Goal: Task Accomplishment & Management: Complete application form

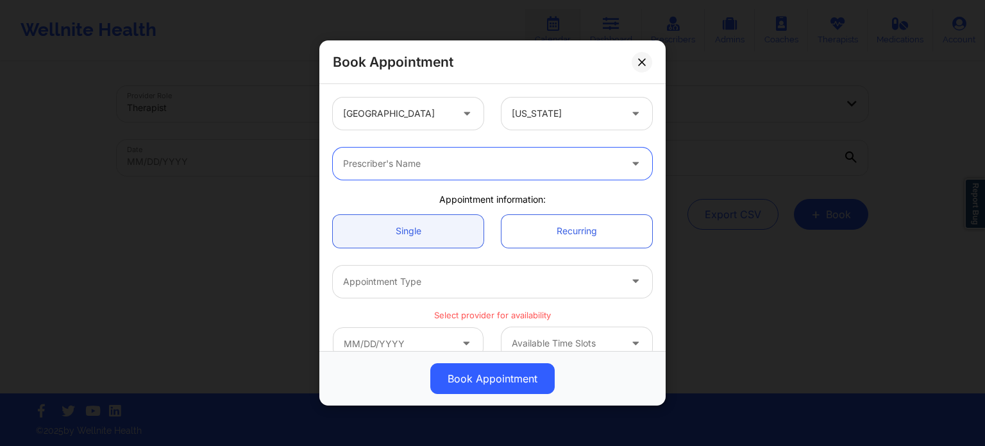
click at [644, 58] on icon at bounding box center [642, 62] width 8 height 8
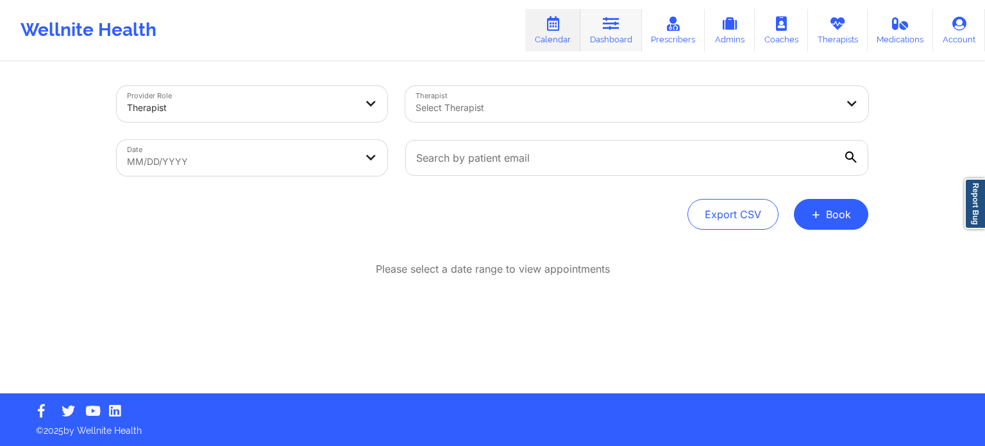
click at [615, 26] on icon at bounding box center [611, 24] width 17 height 14
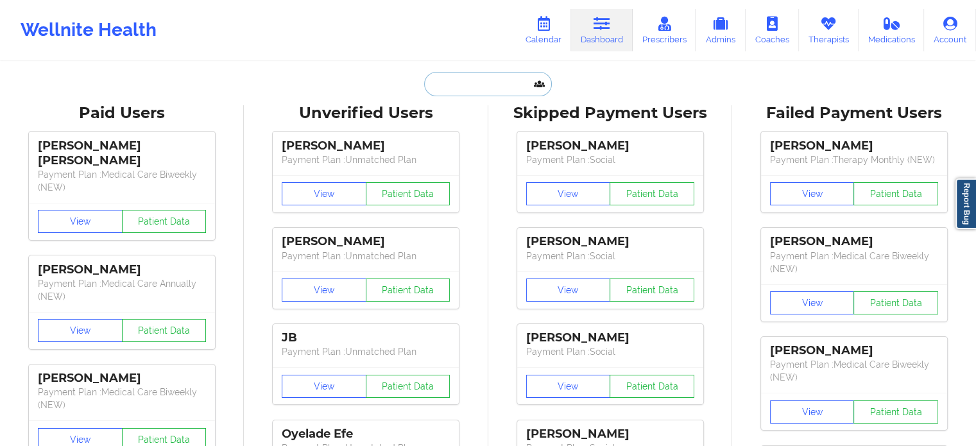
click at [518, 83] on input "text" at bounding box center [487, 84] width 127 height 24
paste input "Cassie Unterbrink"
type input "Cassie Unterbrink"
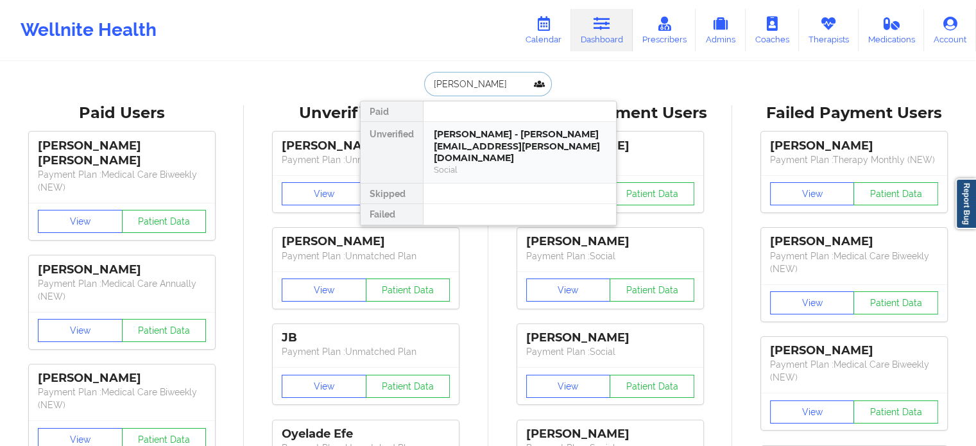
click at [506, 137] on div "Cassie Unterbrink - cassie.unterbrink@gmail.com" at bounding box center [520, 146] width 172 height 36
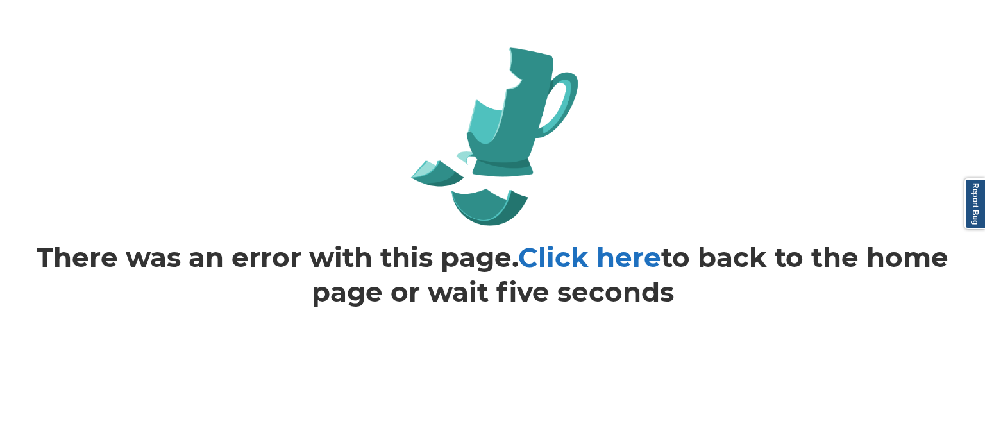
click at [559, 266] on link "Click here" at bounding box center [589, 257] width 143 height 33
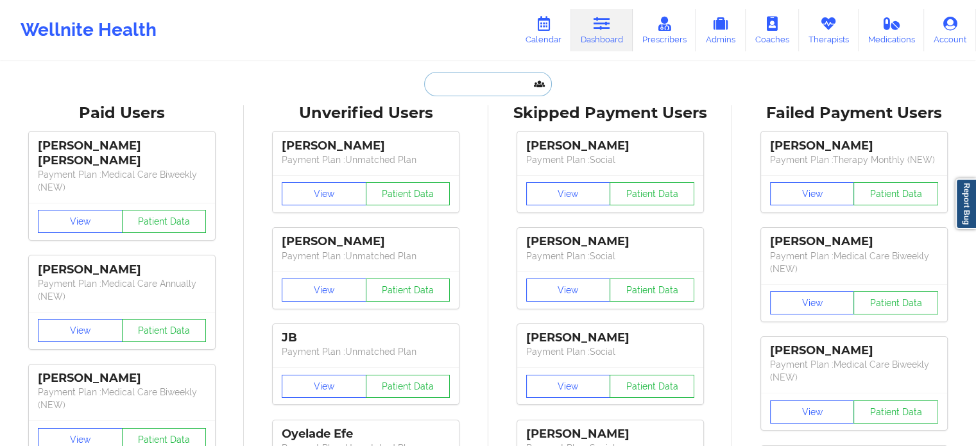
click at [491, 84] on input "text" at bounding box center [487, 84] width 127 height 24
paste input "Cassie Unterbrink"
type input "Cassie Unterbrink"
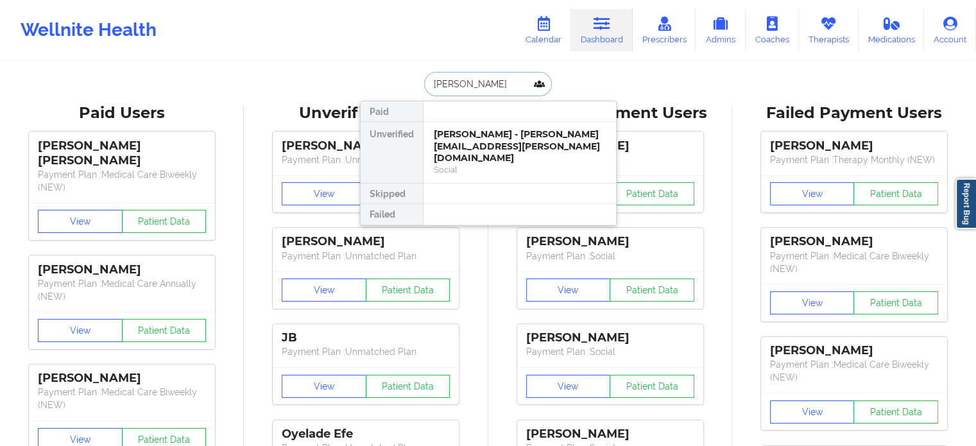
click at [493, 144] on div "Cassie Unterbrink - cassie.unterbrink@gmail.com" at bounding box center [520, 146] width 172 height 36
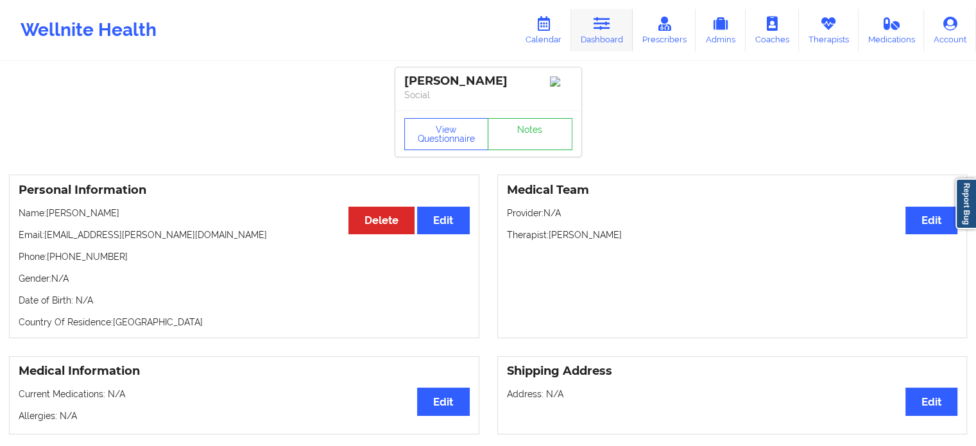
click at [591, 24] on link "Dashboard" at bounding box center [602, 30] width 62 height 42
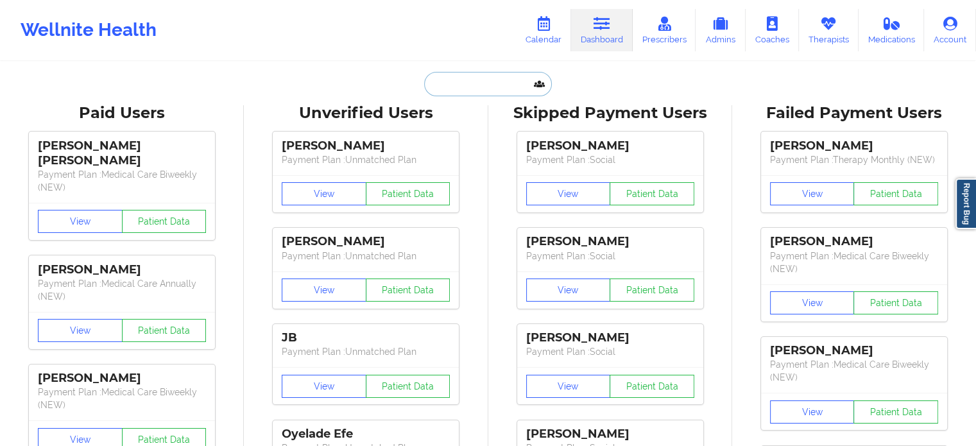
click at [470, 86] on input "text" at bounding box center [487, 84] width 127 height 24
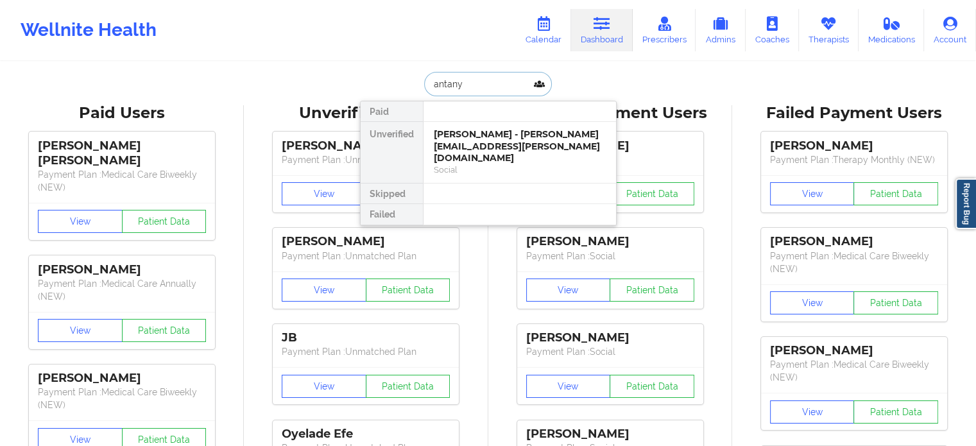
type input "antanya"
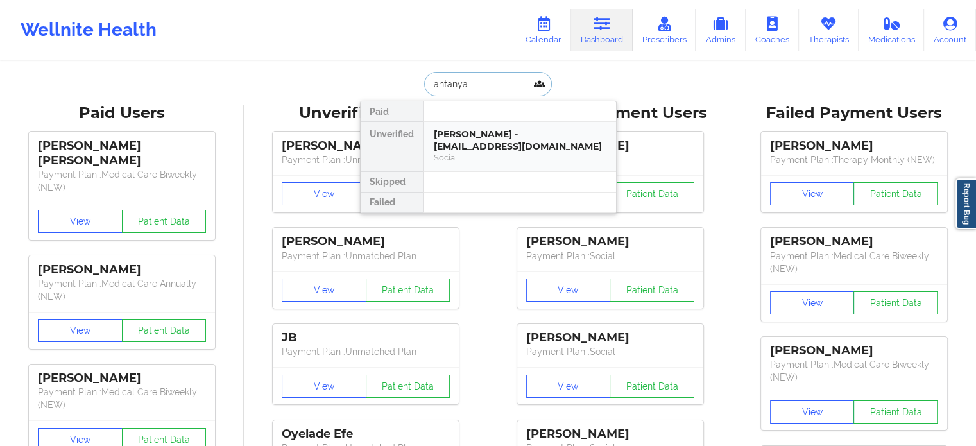
click at [484, 145] on div "Antanya Simpson - campaignhq08@gmail.com" at bounding box center [520, 140] width 172 height 24
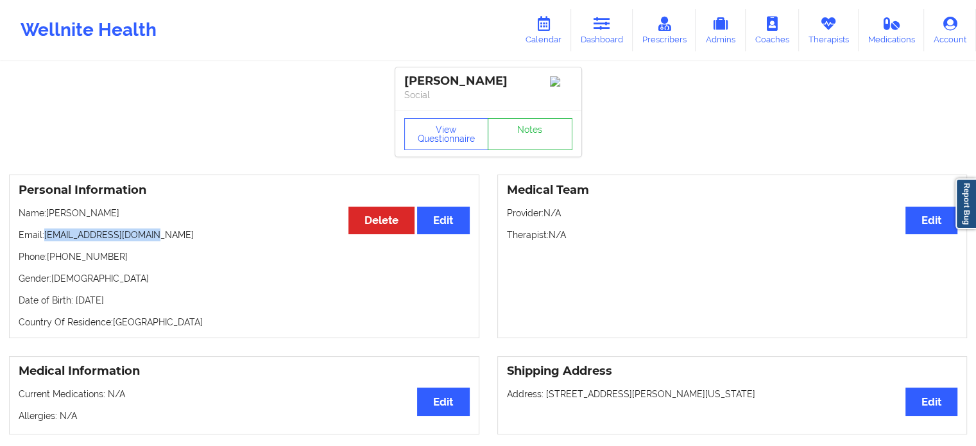
drag, startPoint x: 162, startPoint y: 245, endPoint x: 46, endPoint y: 236, distance: 117.1
click at [46, 236] on p "Email: campaignhq08@gmail.com" at bounding box center [244, 234] width 451 height 13
copy p "campaignhq08@gmail.com"
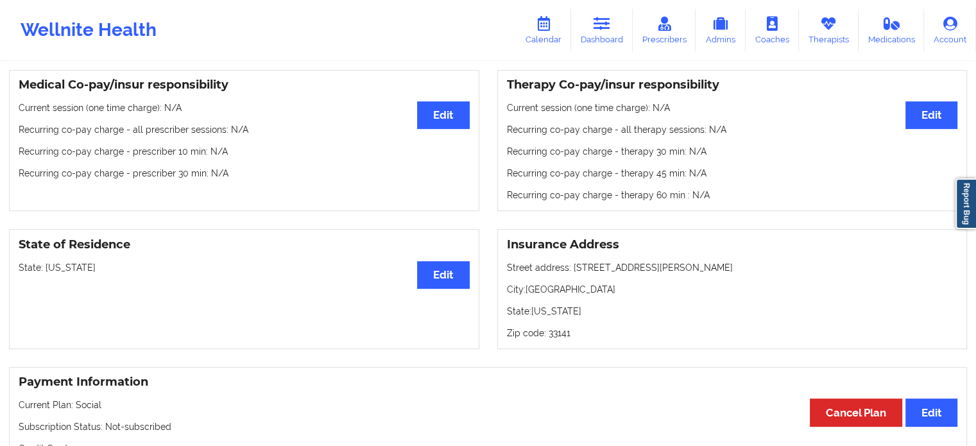
scroll to position [385, 0]
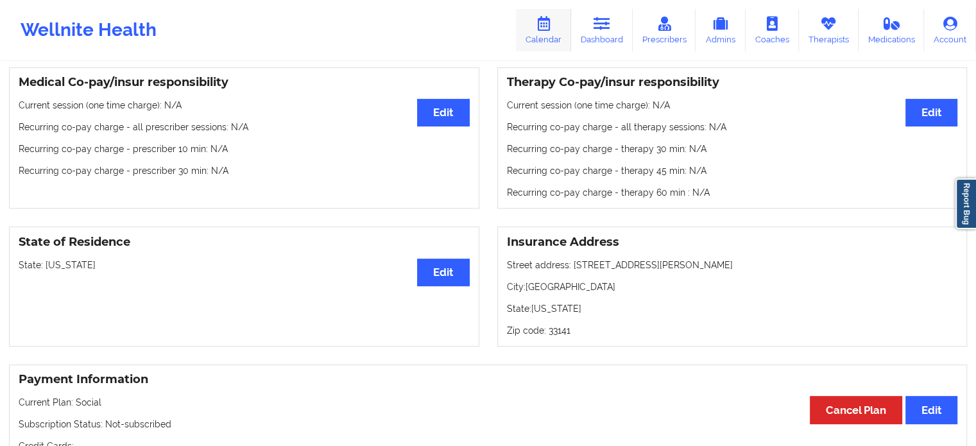
click at [552, 22] on icon at bounding box center [543, 24] width 17 height 14
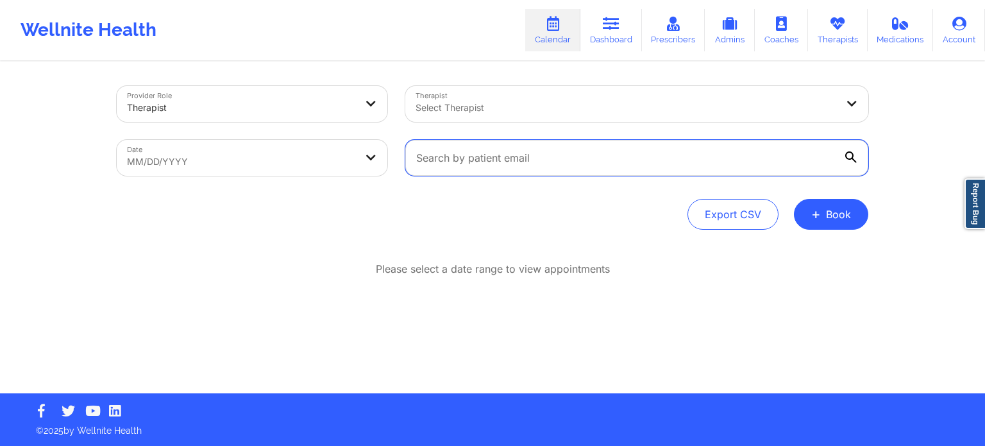
click at [586, 155] on input "text" at bounding box center [636, 158] width 463 height 36
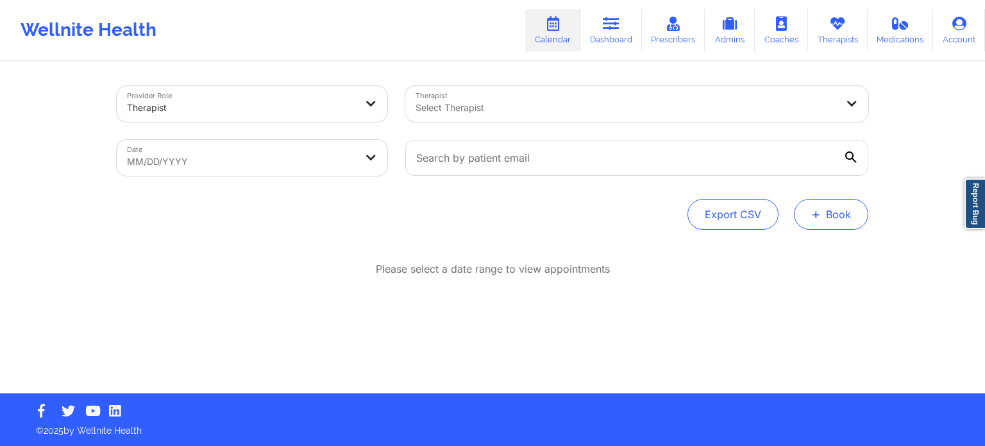
click at [820, 215] on span "+" at bounding box center [816, 213] width 10 height 7
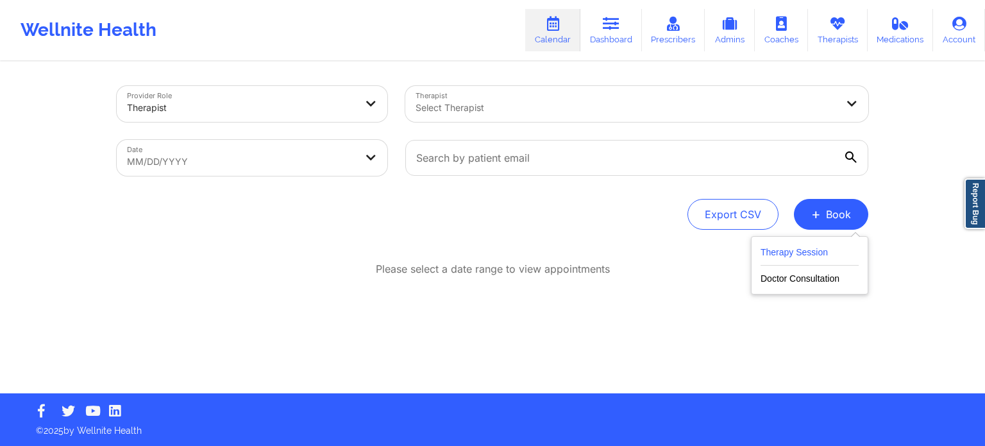
click at [787, 251] on button "Therapy Session" at bounding box center [810, 254] width 98 height 21
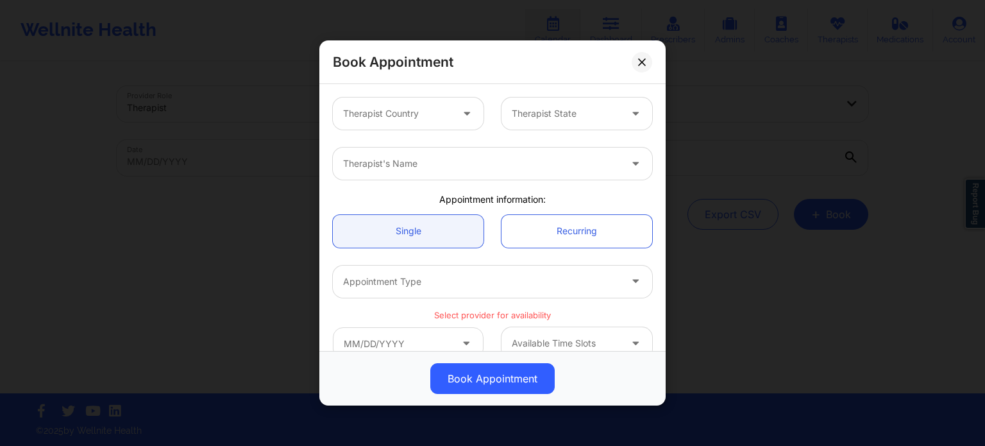
click at [416, 117] on div at bounding box center [397, 113] width 108 height 15
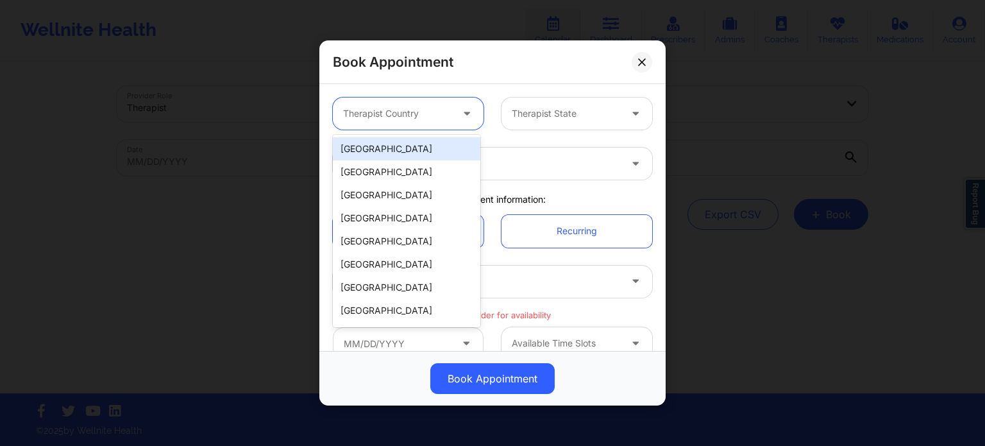
click at [418, 149] on div "[GEOGRAPHIC_DATA]" at bounding box center [407, 148] width 148 height 23
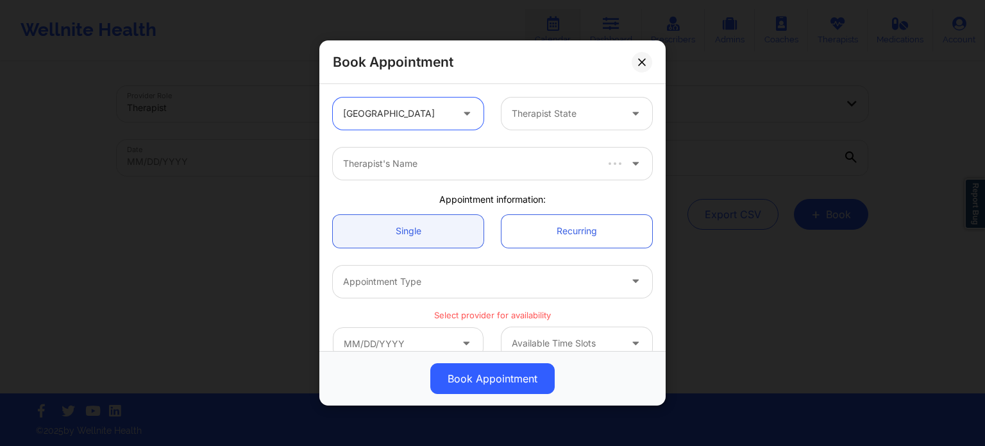
click at [552, 101] on div "Therapist State" at bounding box center [562, 114] width 120 height 32
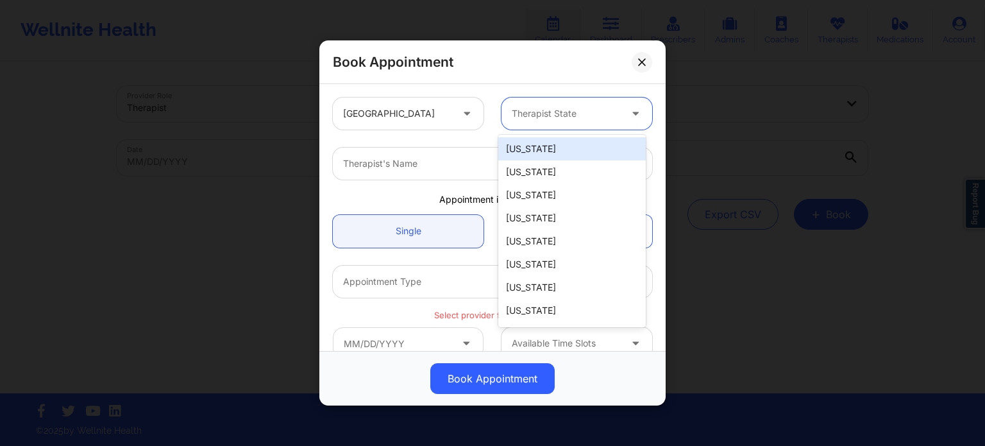
type input "f"
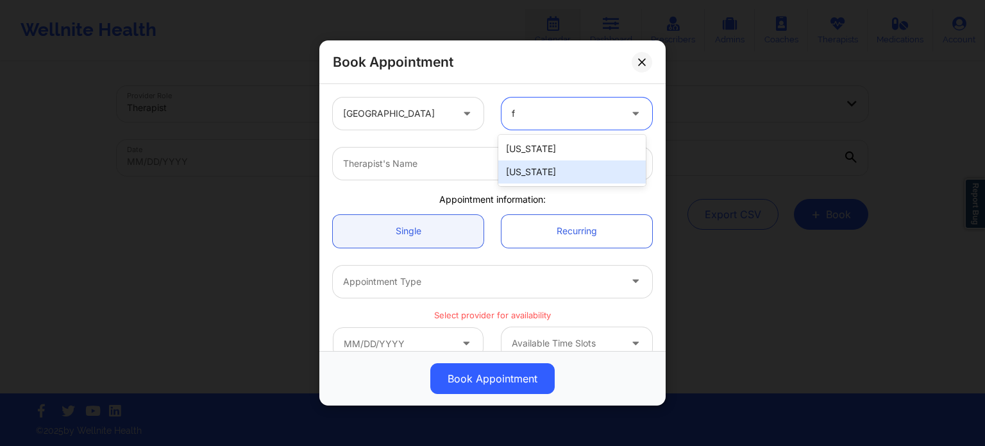
click at [531, 171] on div "[US_STATE]" at bounding box center [572, 171] width 148 height 23
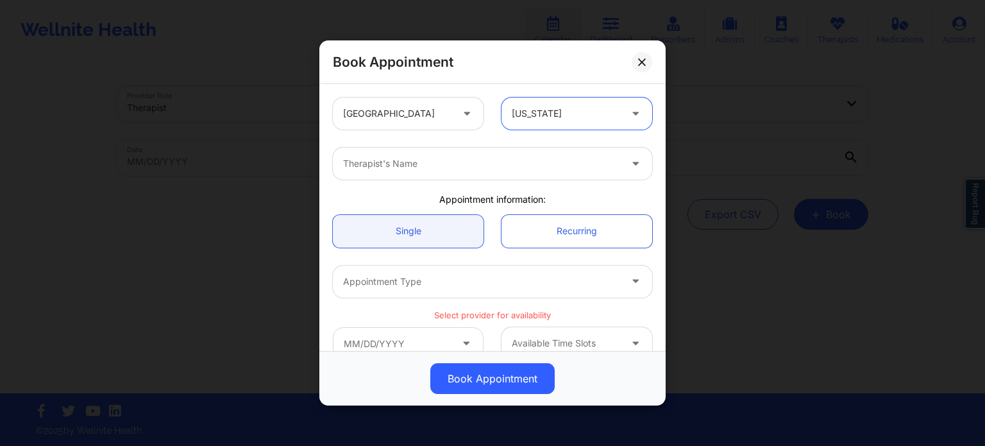
click at [474, 162] on div at bounding box center [481, 163] width 277 height 15
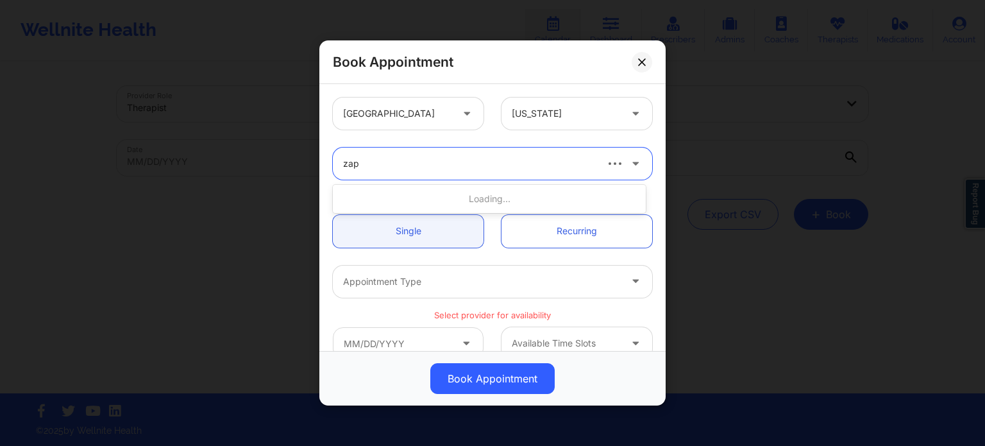
type input "zapa"
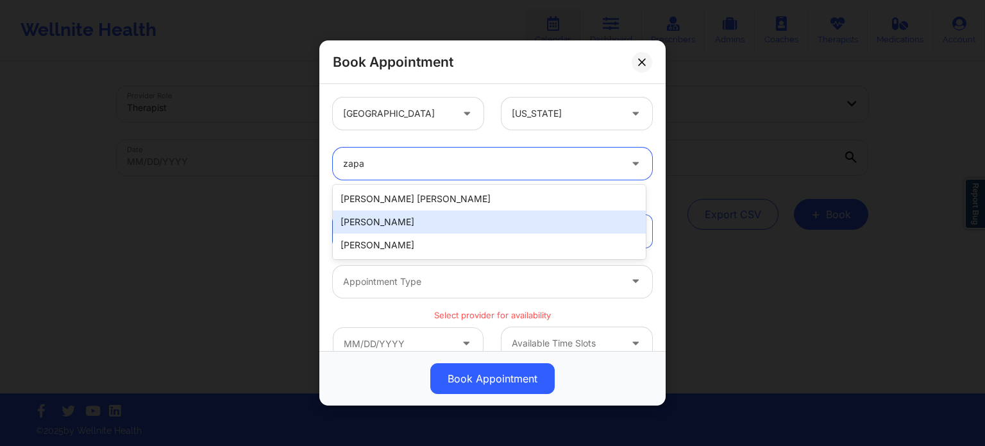
click at [441, 220] on div "Susan P Zapatha" at bounding box center [489, 221] width 313 height 23
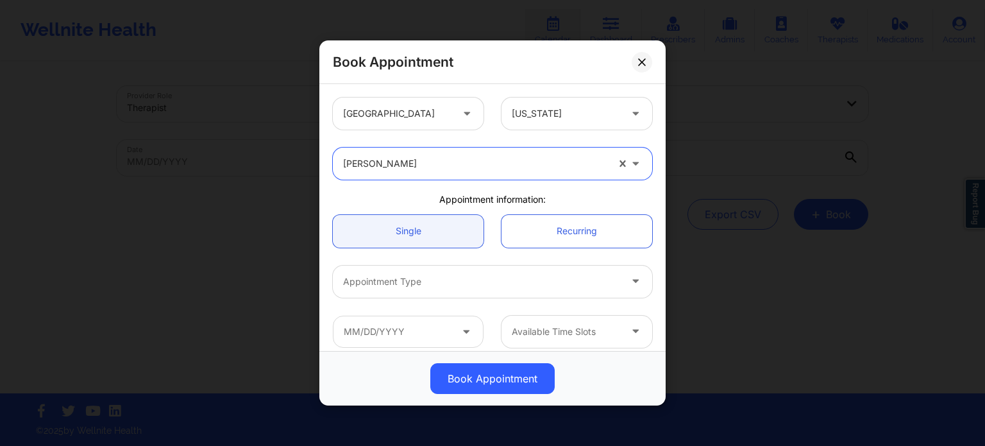
scroll to position [128, 0]
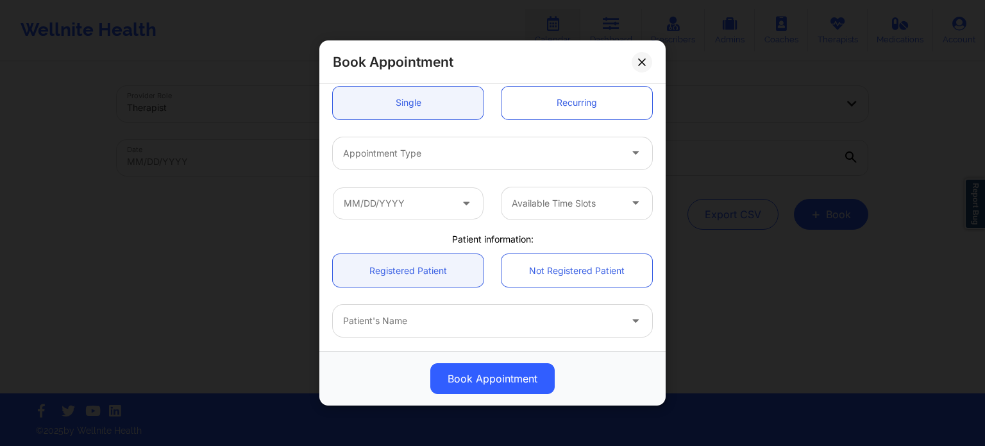
click at [438, 148] on div at bounding box center [481, 153] width 277 height 15
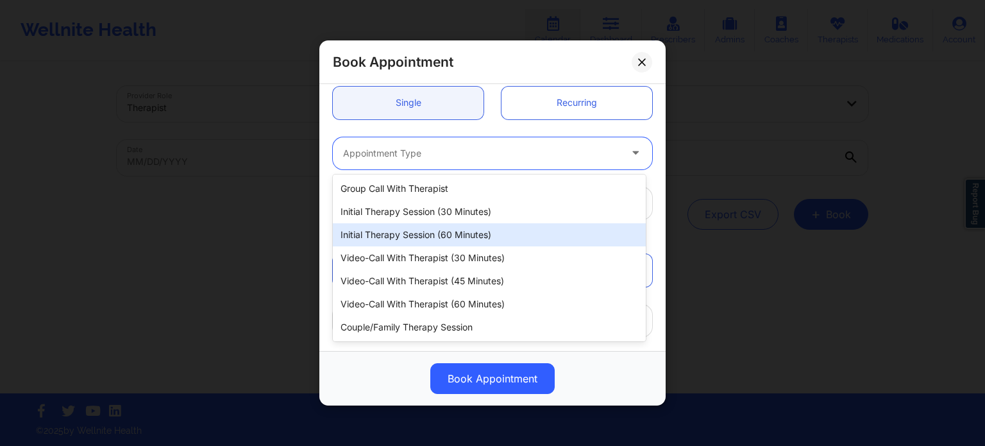
click at [436, 232] on div "Initial Therapy Session (60 minutes)" at bounding box center [489, 234] width 313 height 23
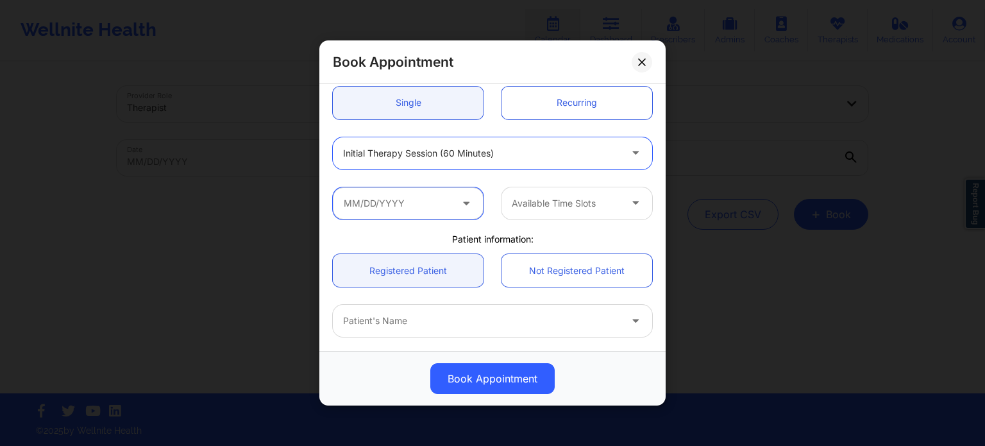
click at [407, 212] on input "text" at bounding box center [408, 203] width 151 height 32
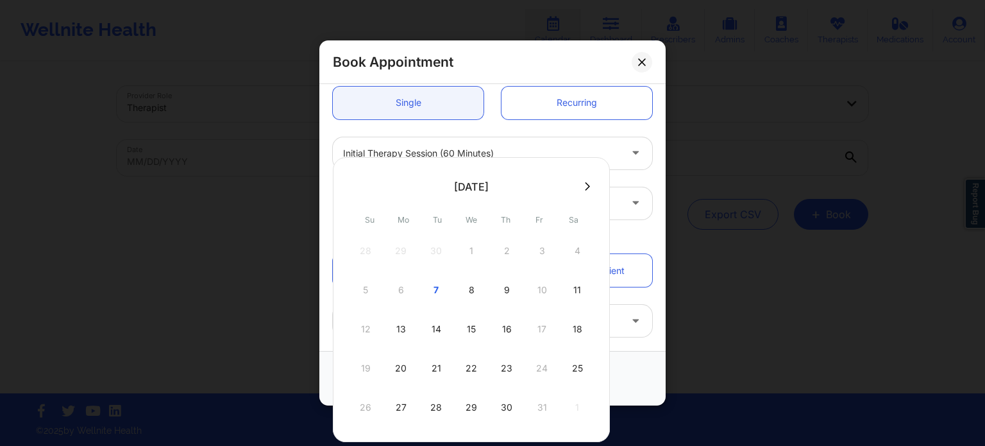
click at [508, 294] on div "9" at bounding box center [507, 290] width 32 height 36
type input "[DATE]"
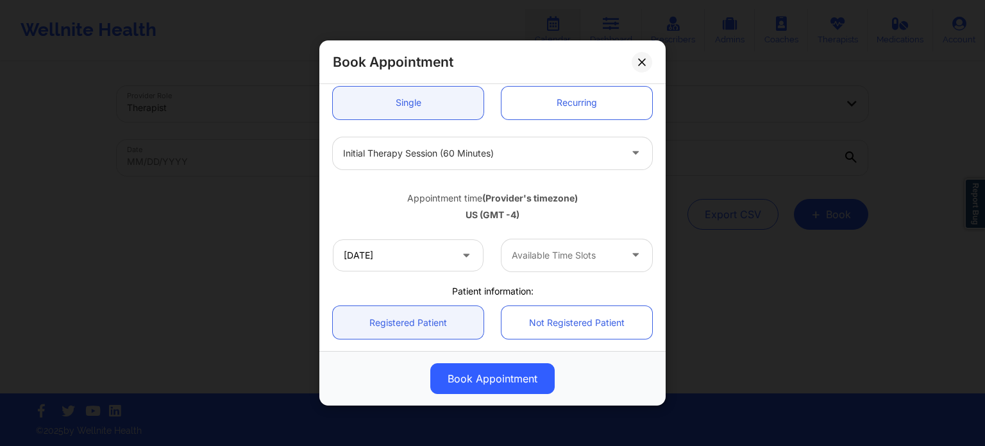
click at [554, 266] on div "Available Time Slots" at bounding box center [562, 255] width 120 height 32
click at [536, 315] on div "12:00 PM" at bounding box center [572, 313] width 148 height 23
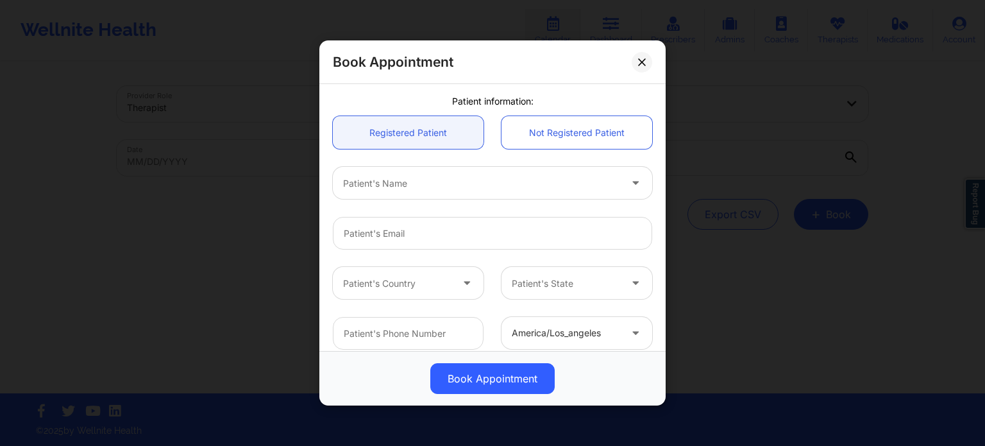
scroll to position [321, 0]
click at [417, 230] on input "email" at bounding box center [492, 230] width 319 height 33
click at [432, 190] on div "Patient's Name" at bounding box center [477, 180] width 289 height 32
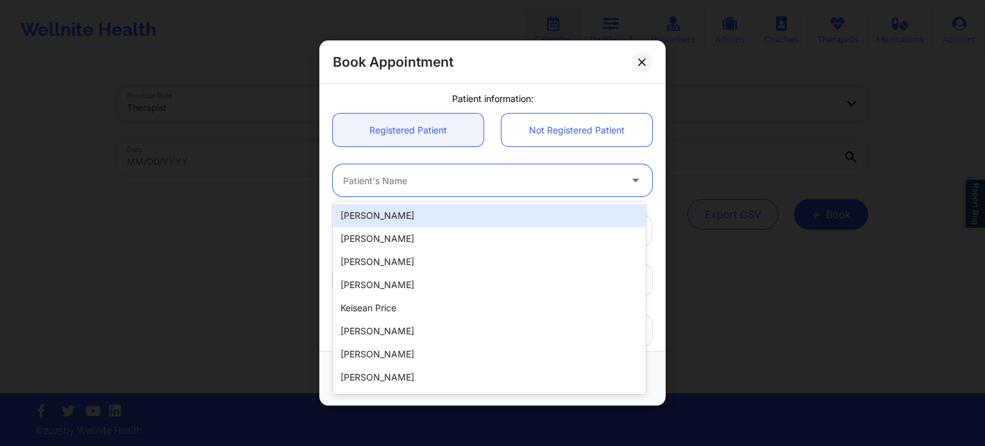
paste input "barbl@brendawade.com"
type input "barbl@brendawade.com"
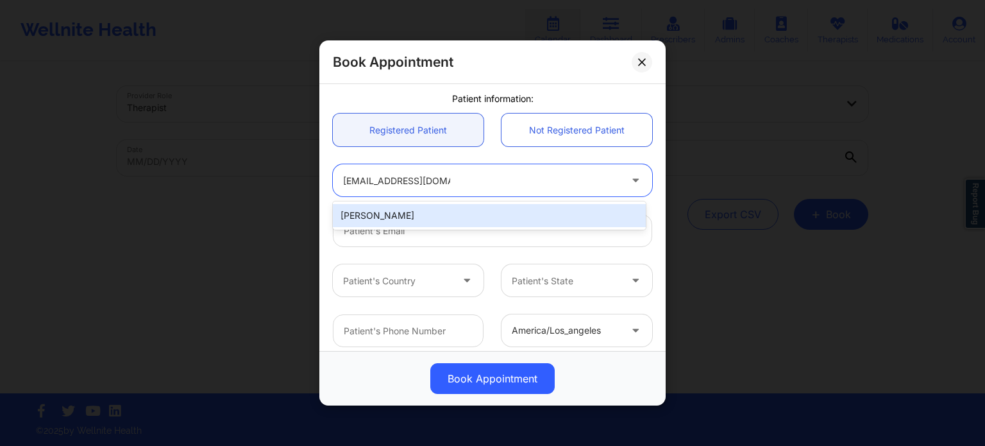
click at [429, 219] on div "Barbara lytle" at bounding box center [489, 215] width 313 height 23
type input "barbl@brendawade.com"
type input "+18135035545"
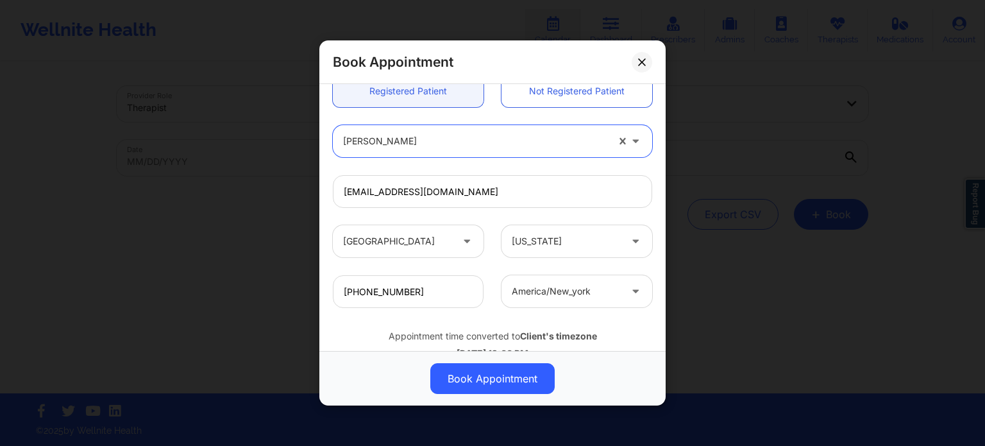
scroll to position [399, 0]
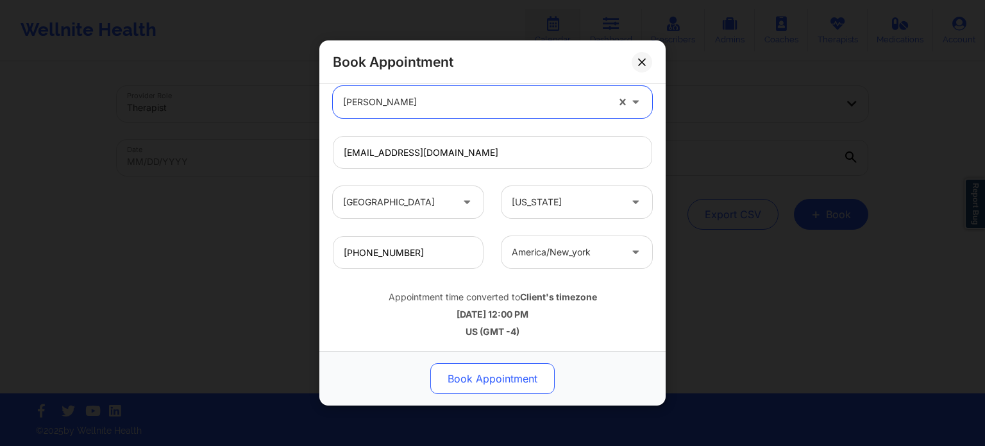
click at [526, 379] on button "Book Appointment" at bounding box center [492, 378] width 124 height 31
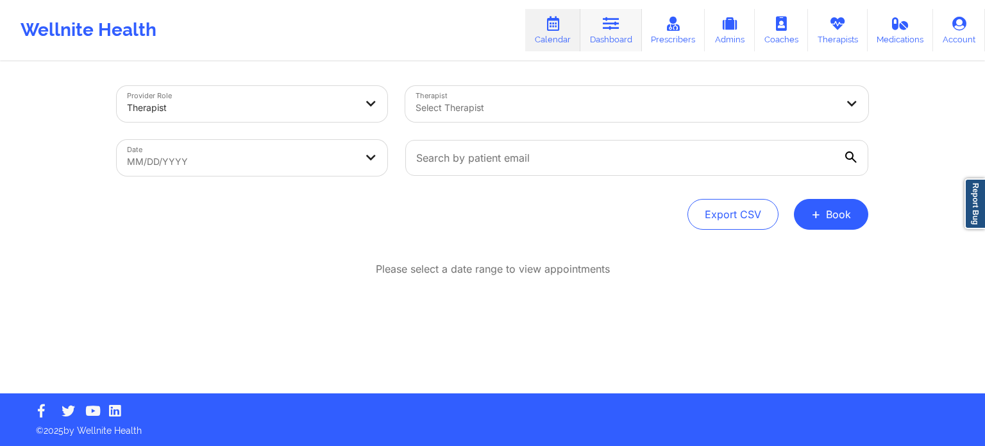
click at [609, 30] on icon at bounding box center [611, 24] width 17 height 14
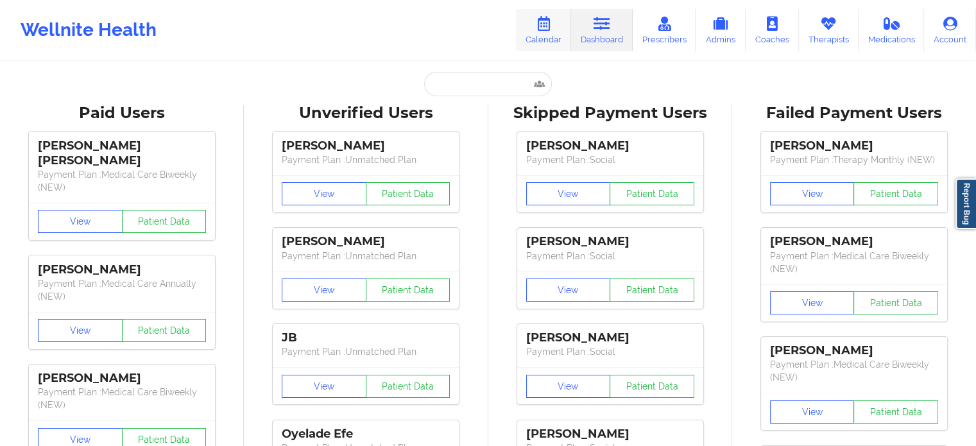
click at [564, 22] on link "Calendar" at bounding box center [543, 30] width 55 height 42
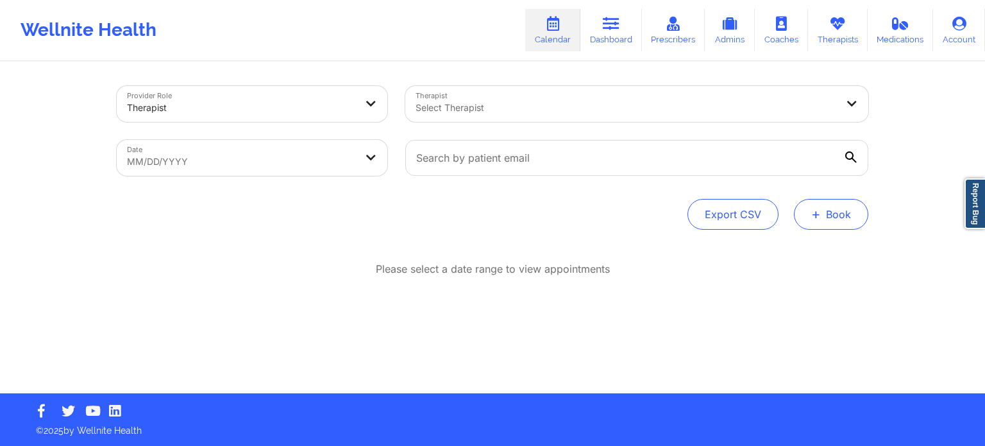
click at [849, 213] on button "+ Book" at bounding box center [831, 214] width 74 height 31
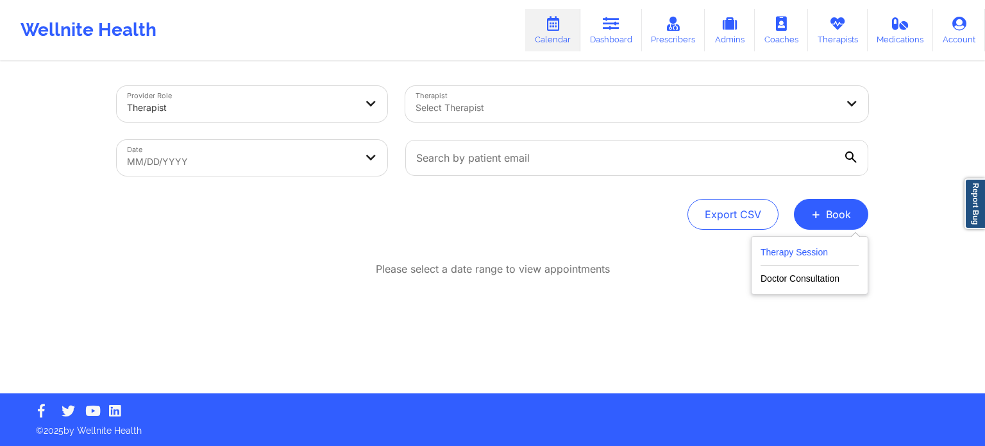
click at [829, 253] on button "Therapy Session" at bounding box center [810, 254] width 98 height 21
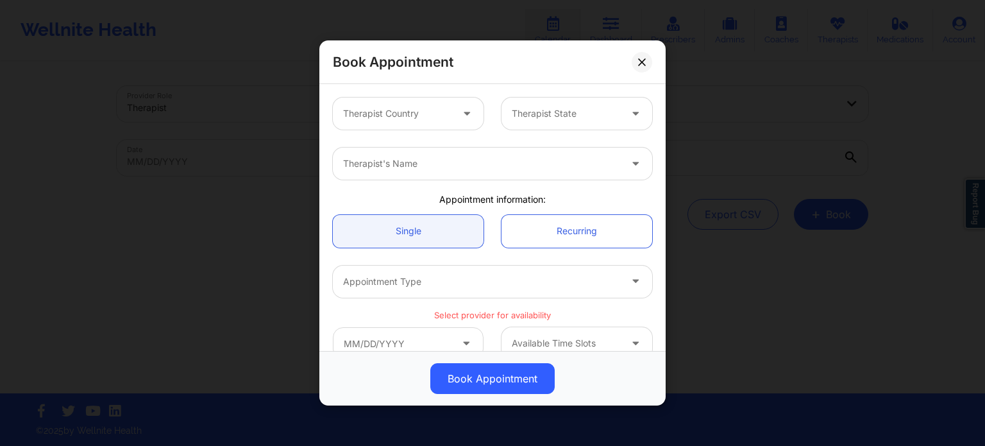
click at [441, 120] on div at bounding box center [397, 113] width 108 height 15
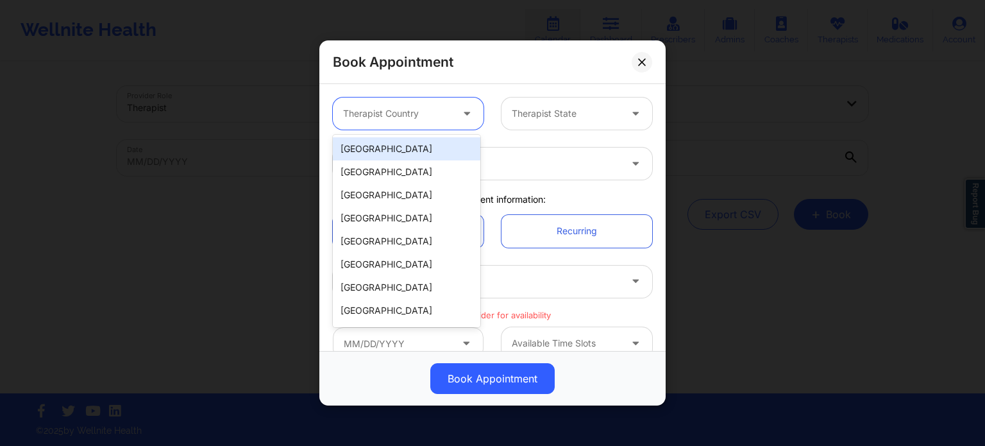
click at [433, 153] on div "[GEOGRAPHIC_DATA]" at bounding box center [407, 148] width 148 height 23
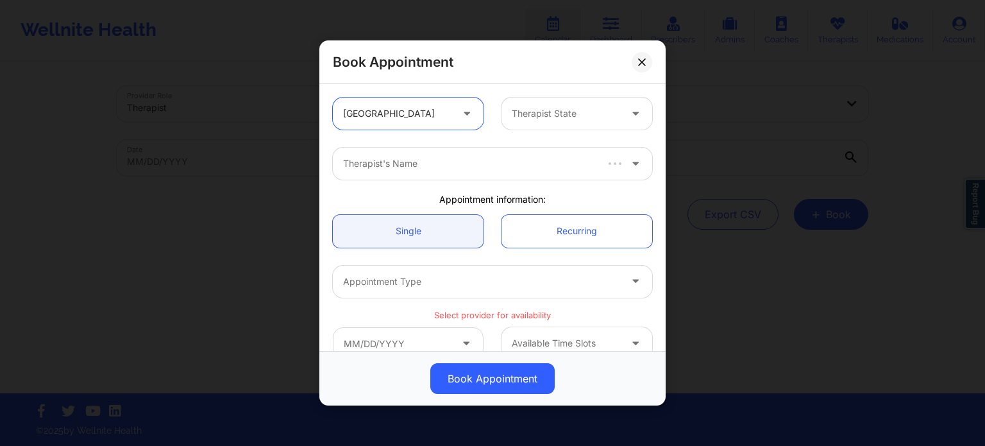
click at [545, 113] on div at bounding box center [566, 113] width 108 height 15
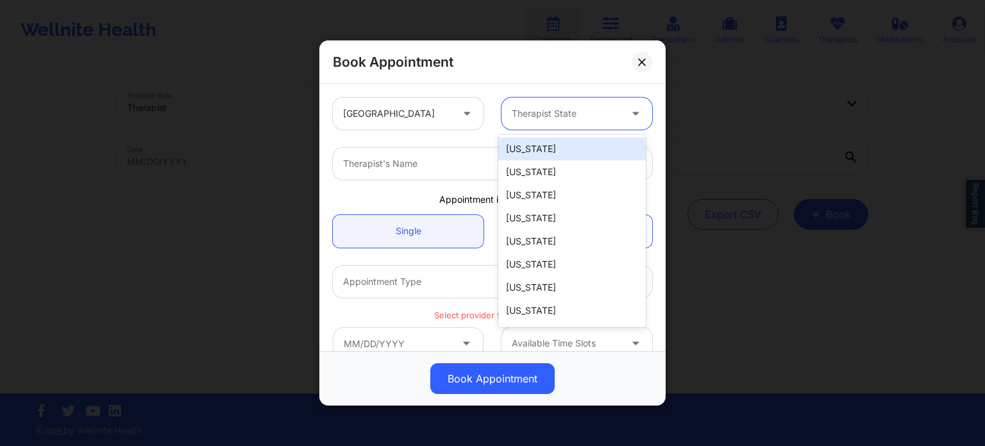
type input "f"
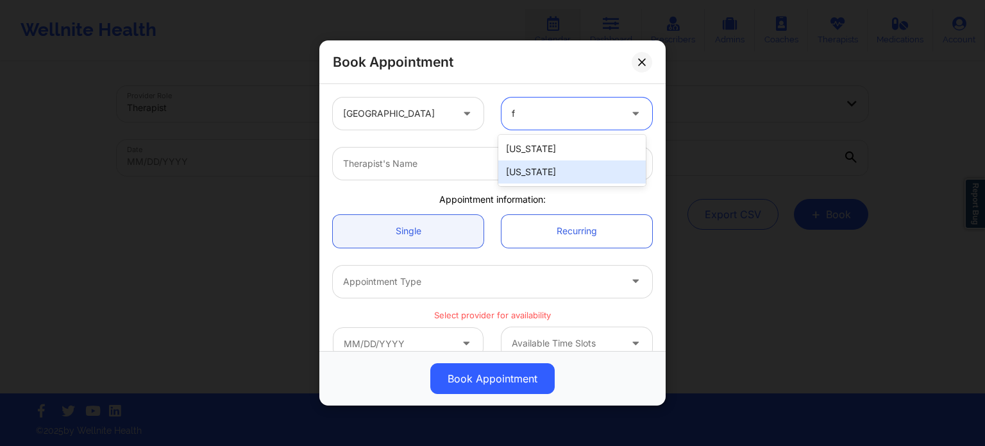
click at [542, 176] on div "[US_STATE]" at bounding box center [572, 171] width 148 height 23
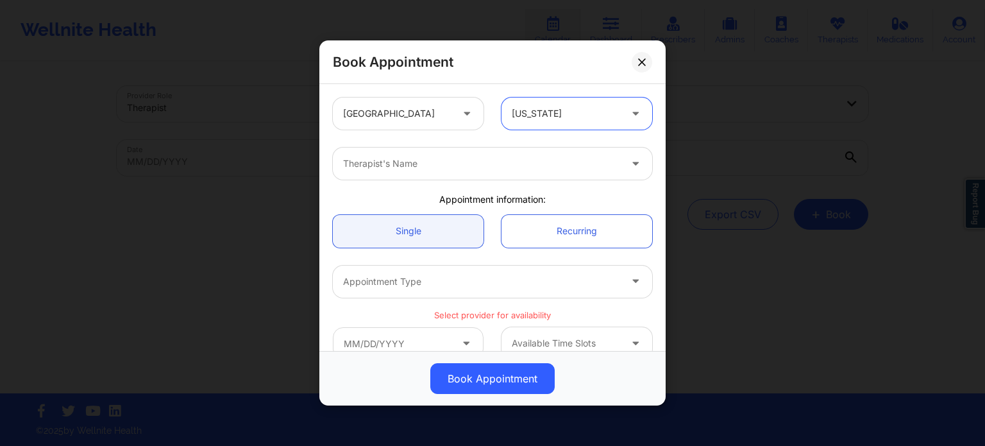
click at [481, 180] on div "Therapist's Name" at bounding box center [492, 164] width 337 height 50
click at [461, 170] on div at bounding box center [481, 163] width 277 height 15
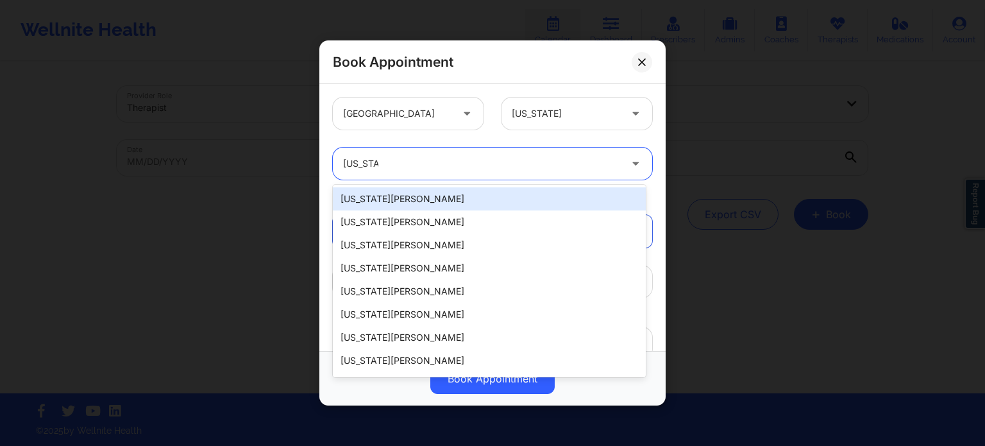
type input "virginia g"
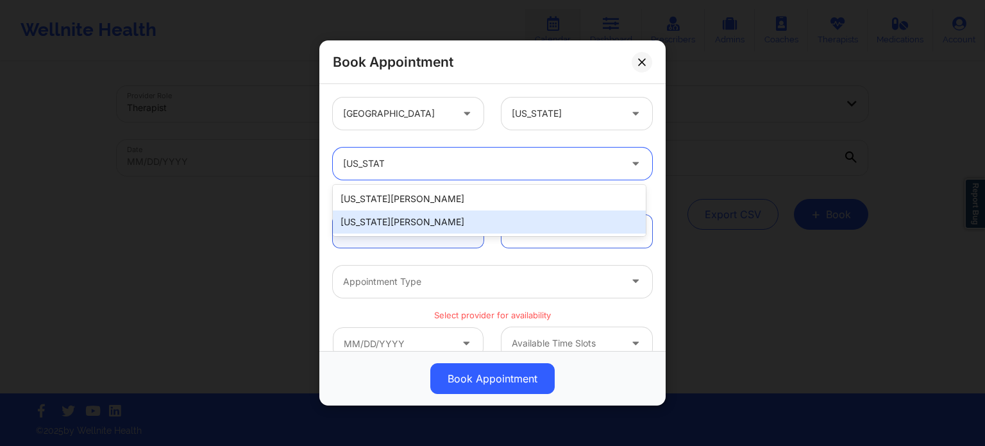
click at [427, 221] on div "[US_STATE][PERSON_NAME]" at bounding box center [489, 221] width 313 height 23
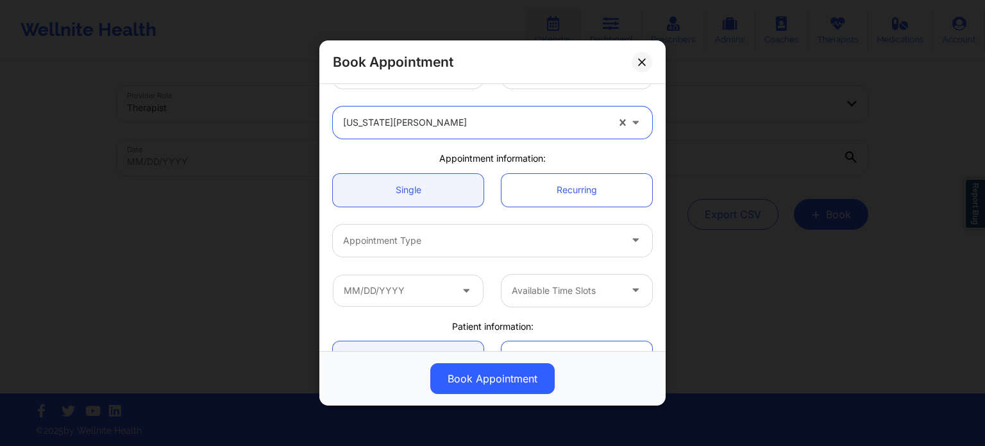
scroll to position [64, 0]
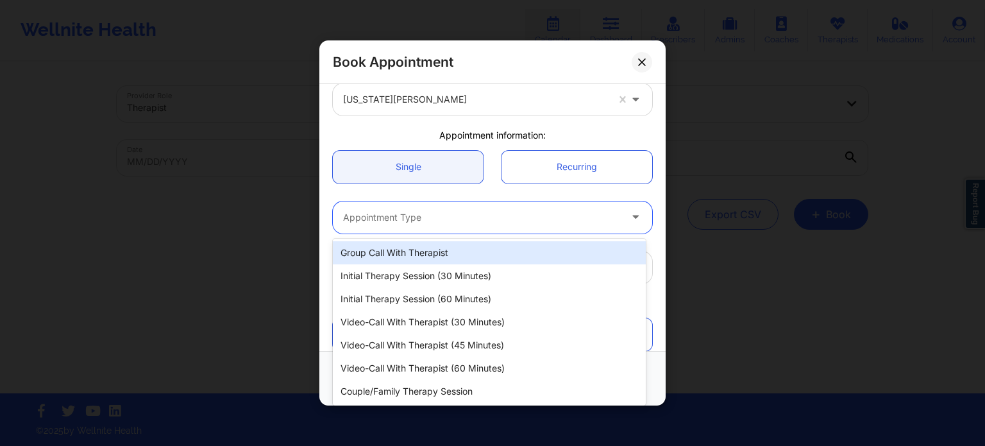
click at [475, 223] on div at bounding box center [481, 217] width 277 height 15
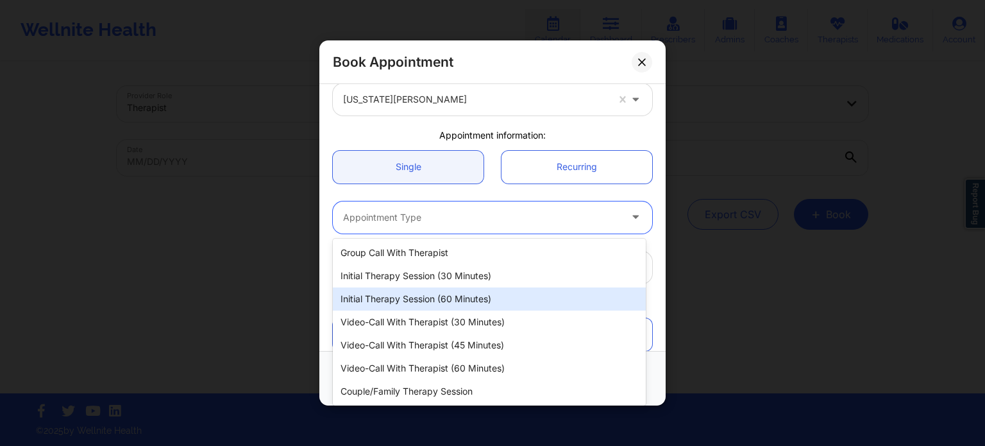
click at [444, 300] on div "Initial Therapy Session (60 minutes)" at bounding box center [489, 298] width 313 height 23
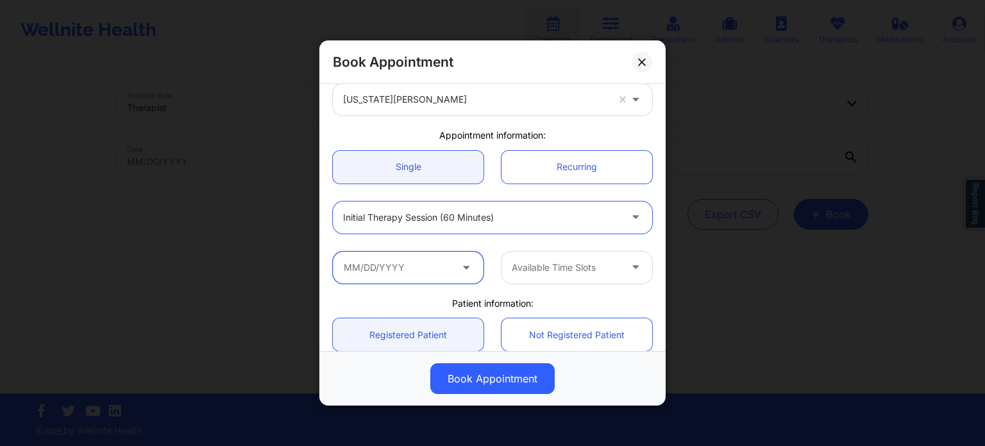
click at [442, 280] on input "text" at bounding box center [408, 267] width 151 height 32
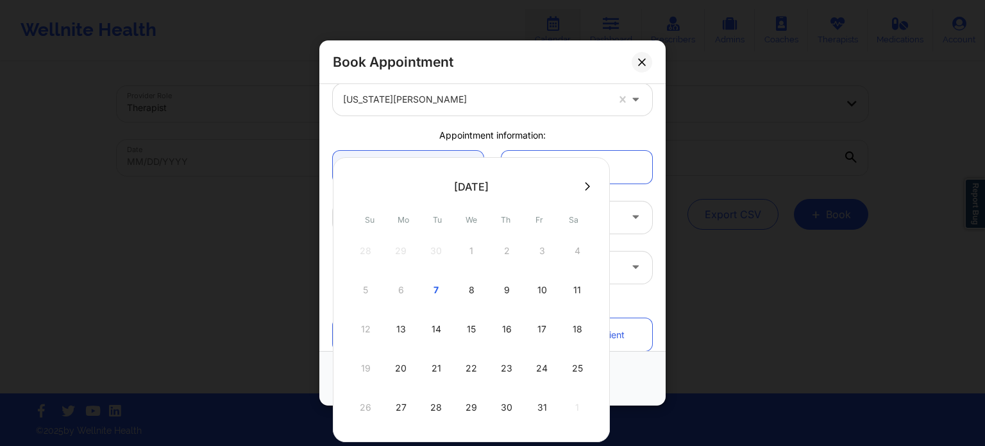
click at [469, 297] on div "8" at bounding box center [471, 290] width 32 height 36
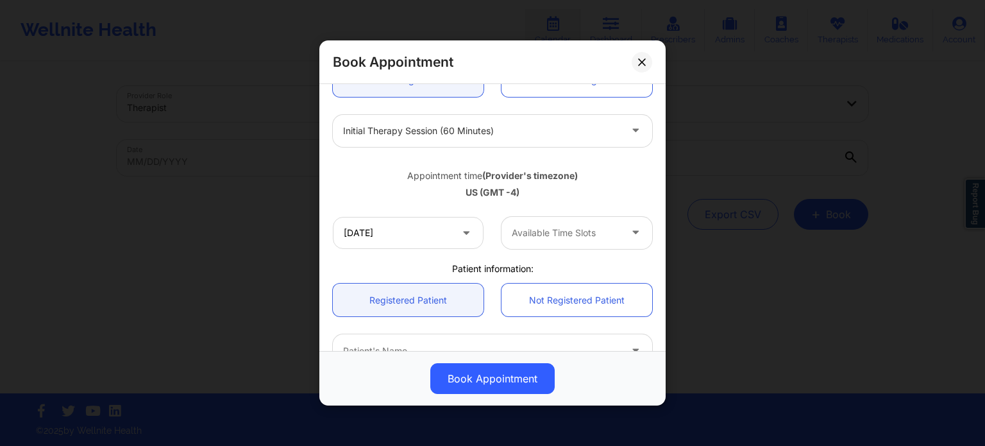
scroll to position [128, 0]
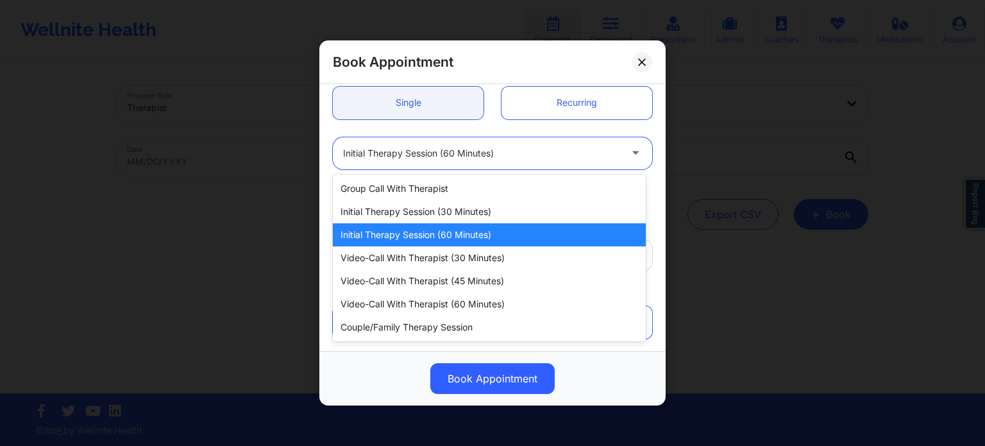
click at [464, 146] on div at bounding box center [481, 153] width 277 height 15
click at [480, 235] on div "Initial Therapy Session (60 minutes)" at bounding box center [489, 234] width 313 height 23
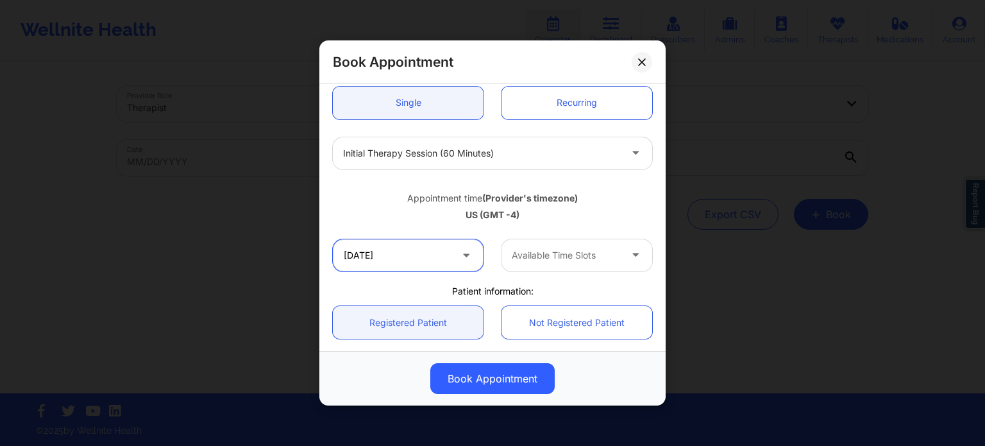
click at [410, 260] on input "10/08/2025" at bounding box center [408, 255] width 151 height 32
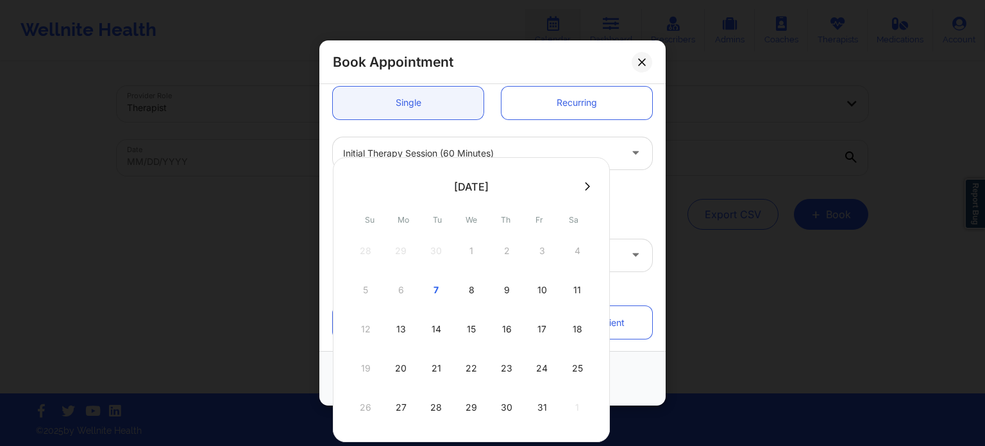
click at [504, 291] on div "9" at bounding box center [507, 290] width 32 height 36
type input "[DATE]"
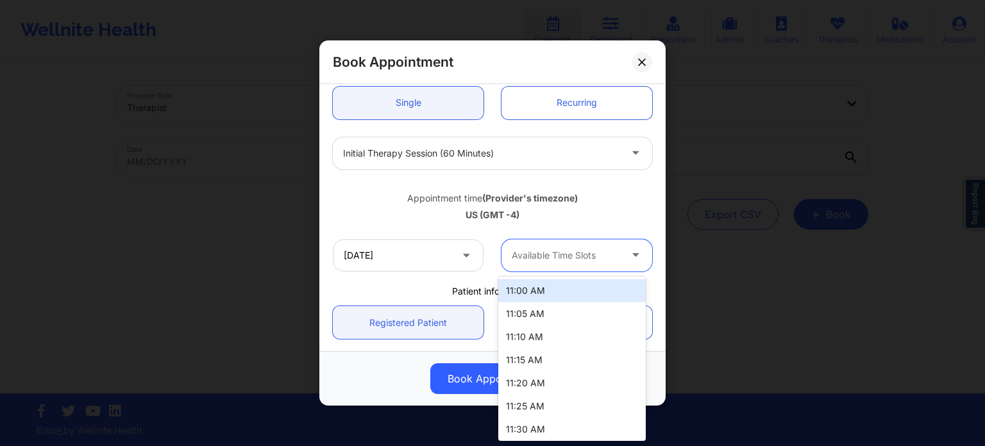
click at [541, 248] on div at bounding box center [566, 255] width 108 height 15
click at [564, 289] on div "11:00 AM" at bounding box center [572, 290] width 148 height 23
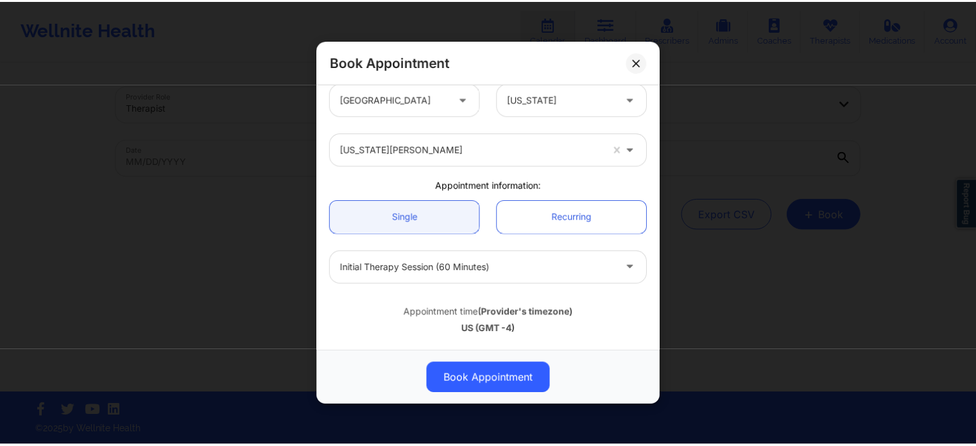
scroll to position [0, 0]
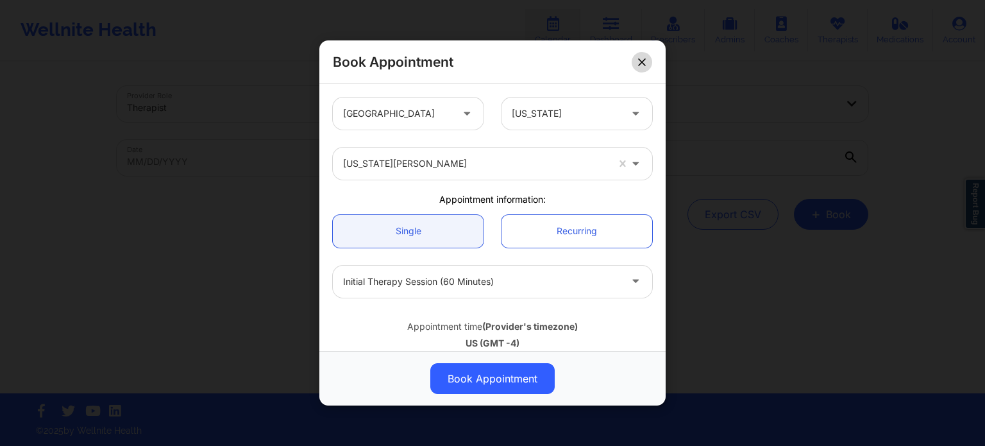
click at [636, 61] on button at bounding box center [642, 62] width 21 height 21
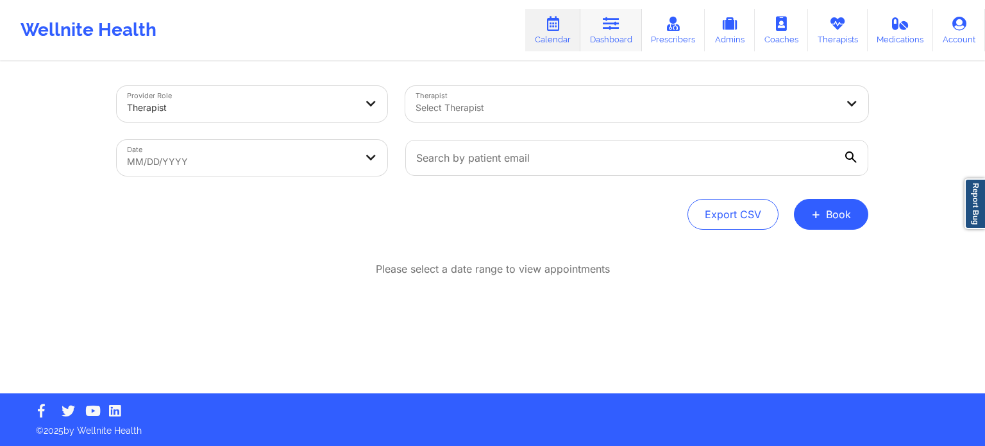
click at [607, 36] on link "Dashboard" at bounding box center [612, 30] width 62 height 42
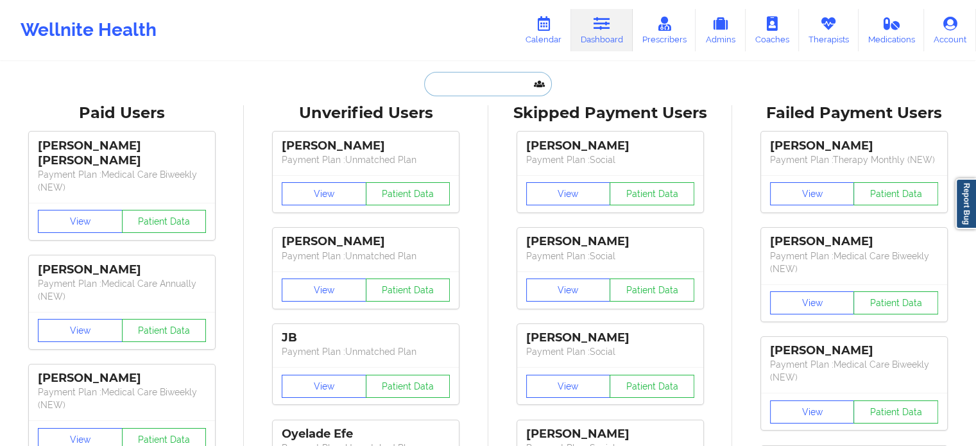
click at [472, 88] on input "text" at bounding box center [487, 84] width 127 height 24
paste input "[EMAIL_ADDRESS][DOMAIN_NAME]"
type input "[EMAIL_ADDRESS][DOMAIN_NAME]"
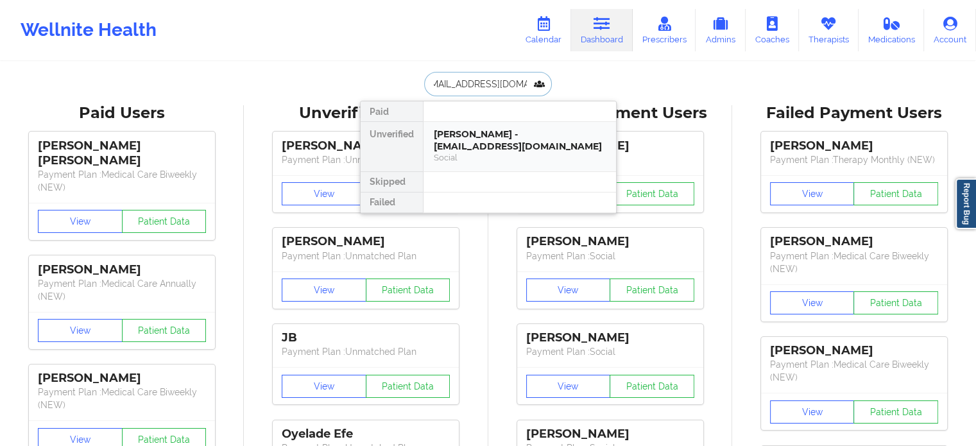
click at [498, 144] on div "[PERSON_NAME] - [EMAIL_ADDRESS][DOMAIN_NAME]" at bounding box center [520, 140] width 172 height 24
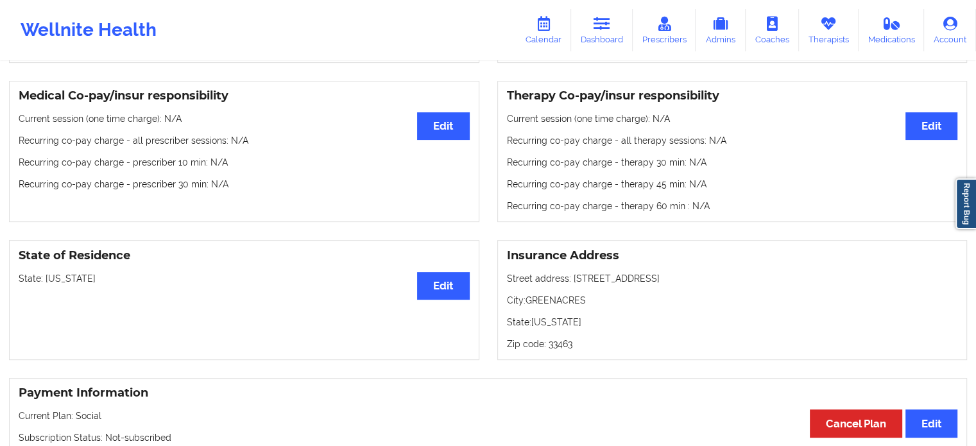
scroll to position [257, 0]
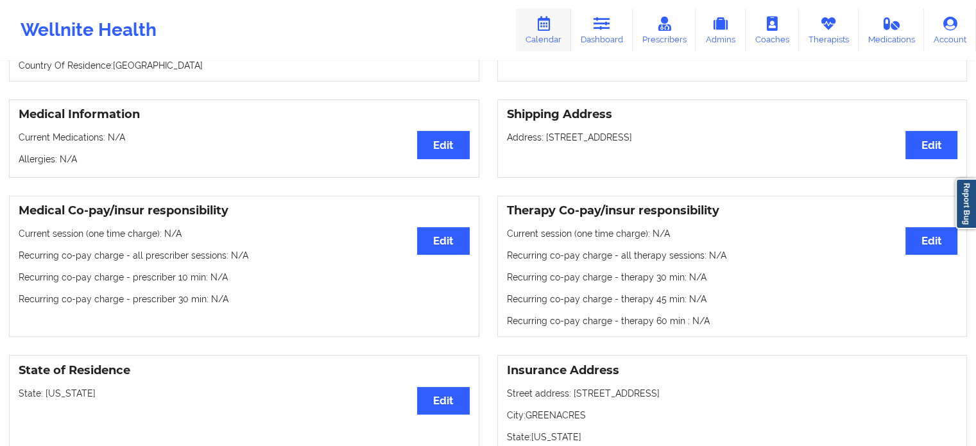
click at [559, 26] on link "Calendar" at bounding box center [543, 30] width 55 height 42
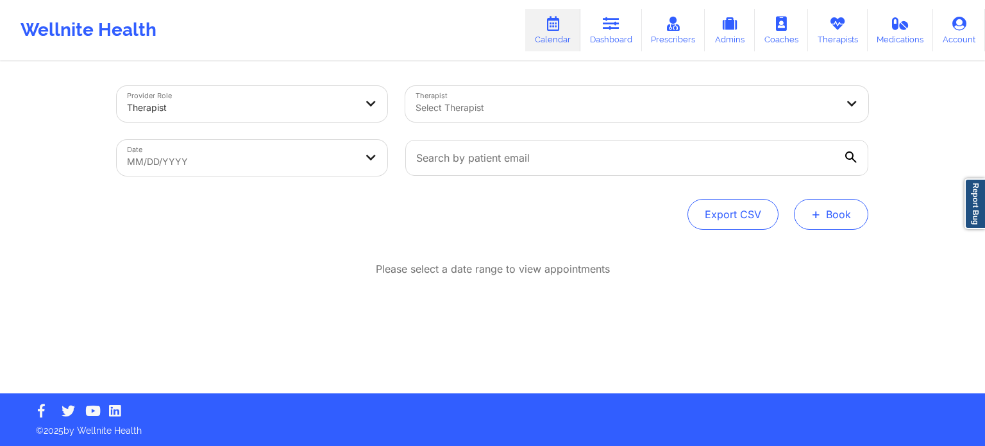
click at [826, 210] on button "+ Book" at bounding box center [831, 214] width 74 height 31
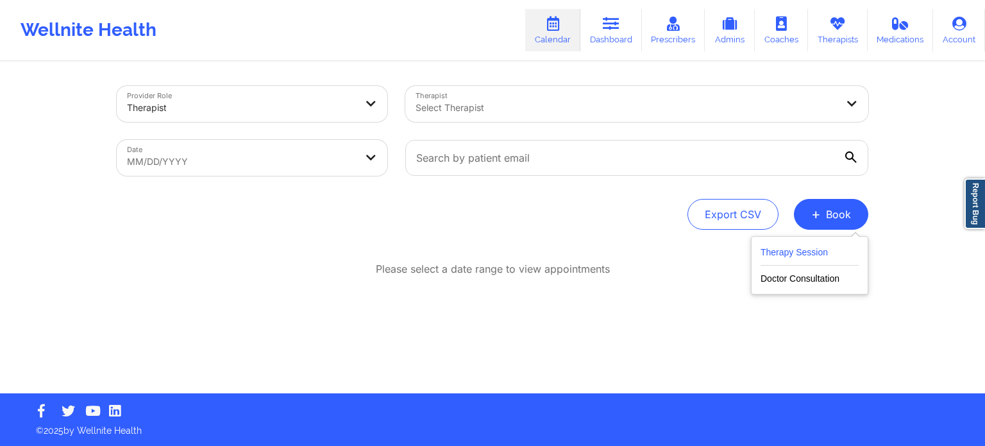
click at [794, 251] on button "Therapy Session" at bounding box center [810, 254] width 98 height 21
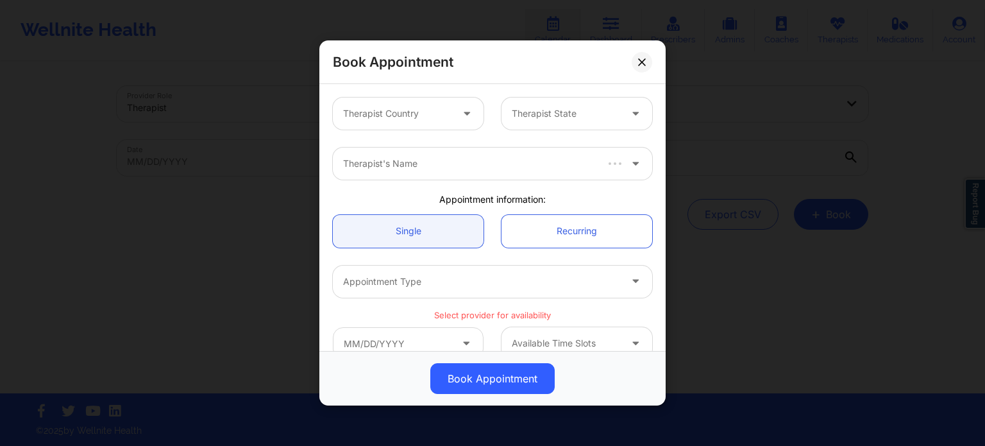
click at [384, 106] on div at bounding box center [397, 113] width 108 height 15
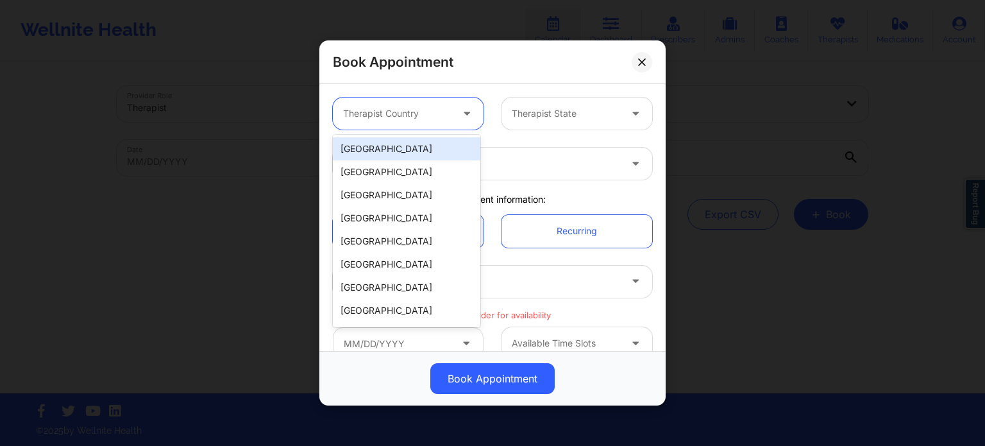
click at [403, 151] on div "[GEOGRAPHIC_DATA]" at bounding box center [407, 148] width 148 height 23
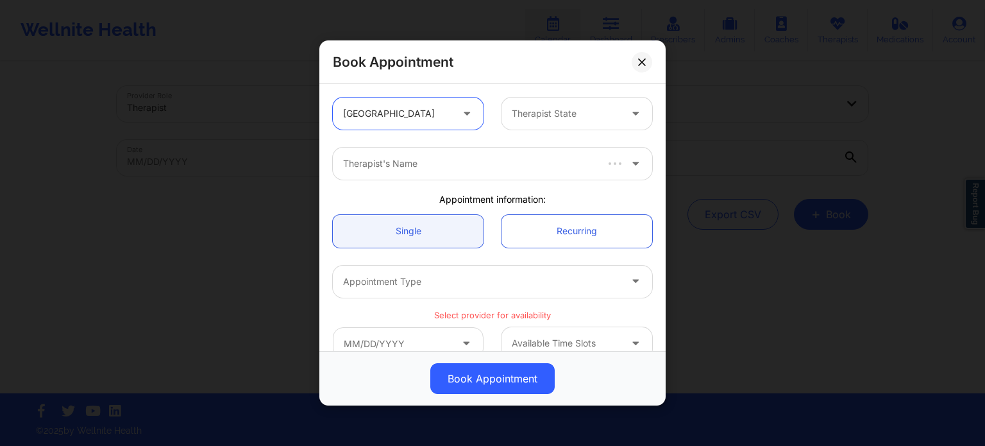
click at [558, 118] on div at bounding box center [566, 113] width 108 height 15
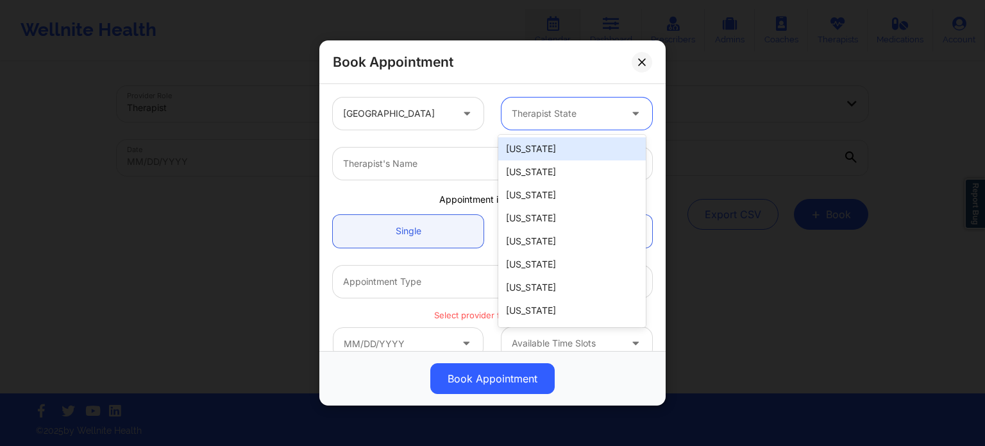
type input "f"
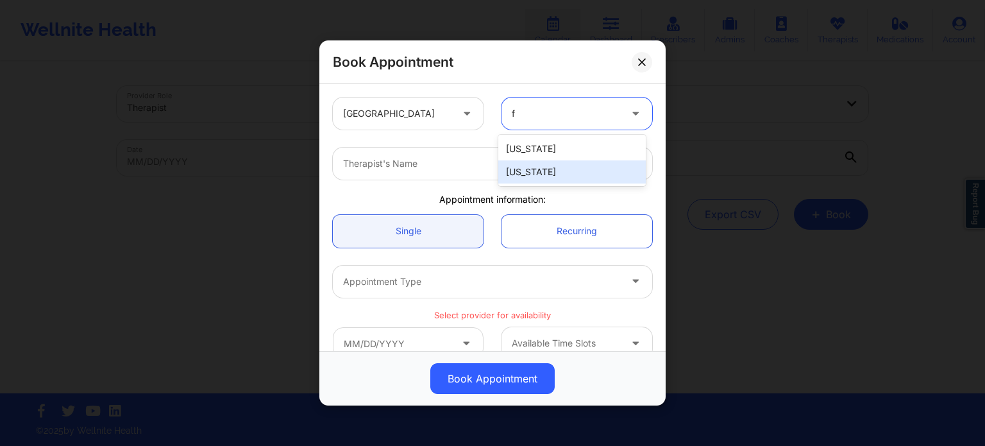
click at [527, 172] on div "[US_STATE]" at bounding box center [572, 171] width 148 height 23
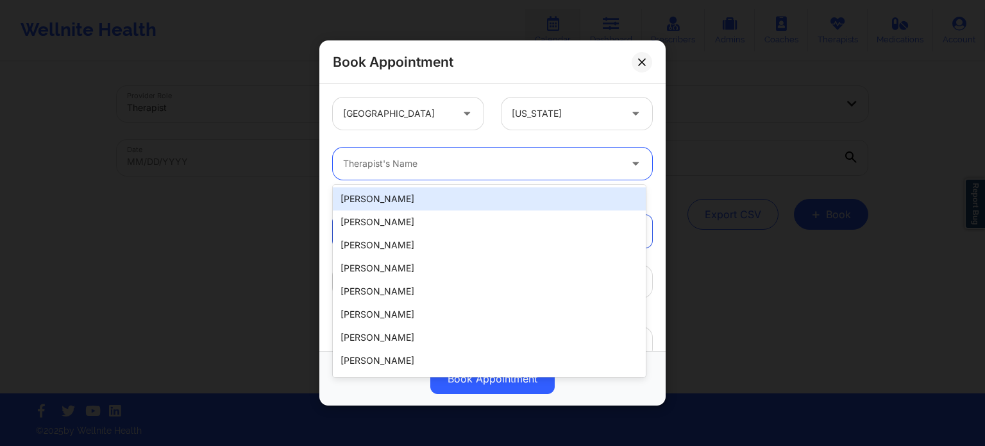
click at [452, 164] on div at bounding box center [481, 163] width 277 height 15
click at [490, 168] on div at bounding box center [481, 163] width 277 height 15
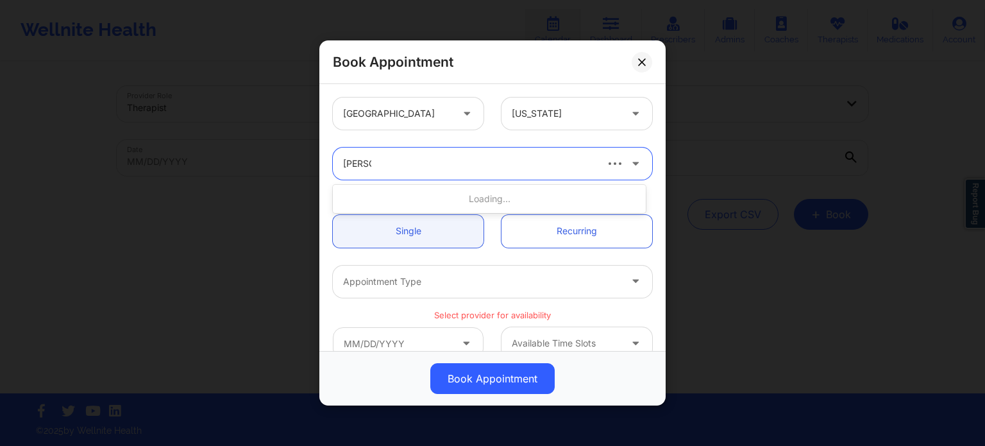
type input "gibala"
click at [416, 164] on div at bounding box center [481, 163] width 277 height 15
type input "[PERSON_NAME]"
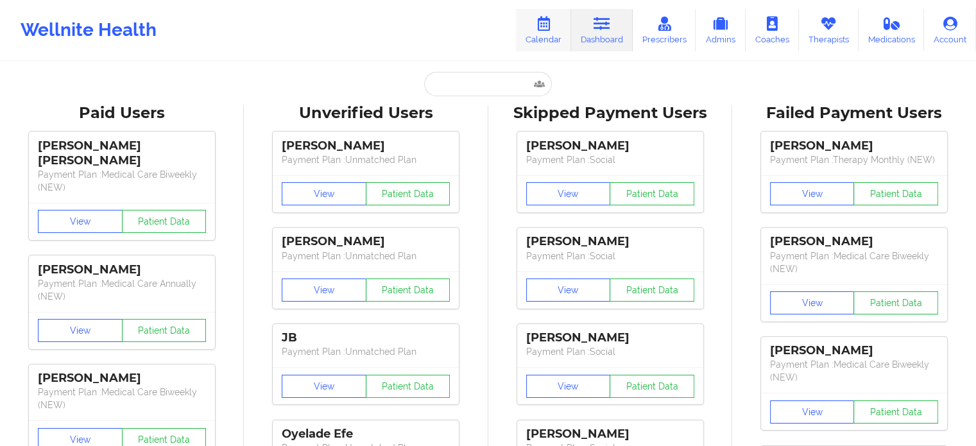
click at [537, 31] on link "Calendar" at bounding box center [543, 30] width 55 height 42
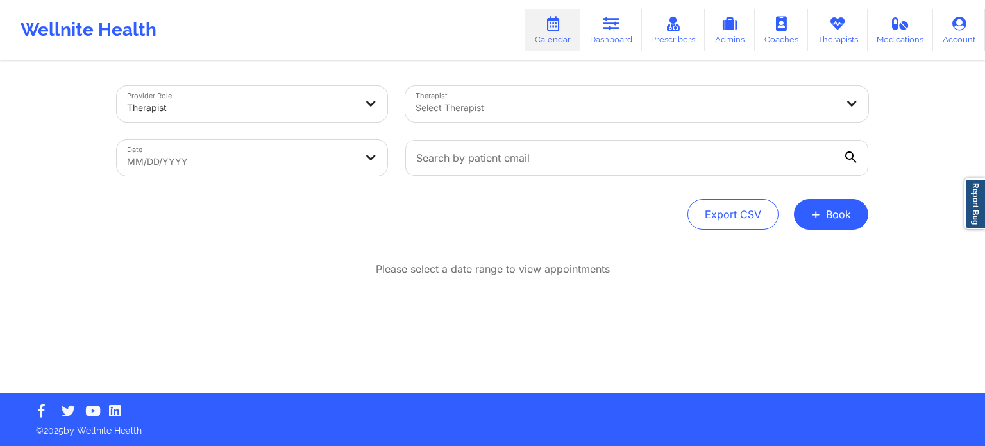
click at [485, 107] on div at bounding box center [626, 107] width 421 height 15
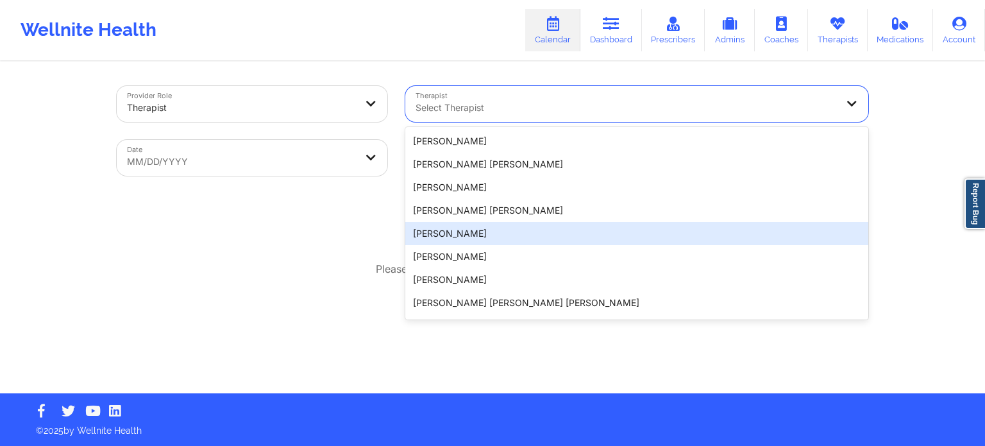
click at [355, 230] on div "Provider Role Therapist Therapist 20 results available. Use Up and Down to choo…" at bounding box center [493, 228] width 770 height 330
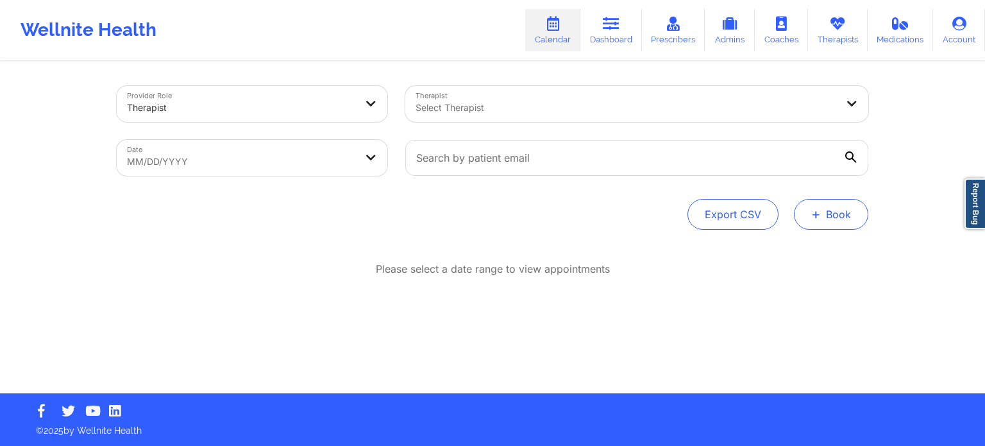
click at [832, 221] on button "+ Book" at bounding box center [831, 214] width 74 height 31
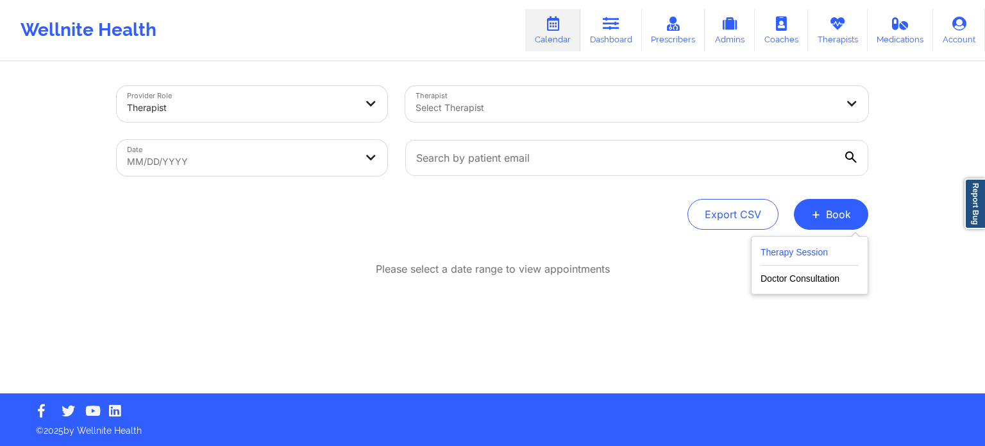
click at [789, 255] on button "Therapy Session" at bounding box center [810, 254] width 98 height 21
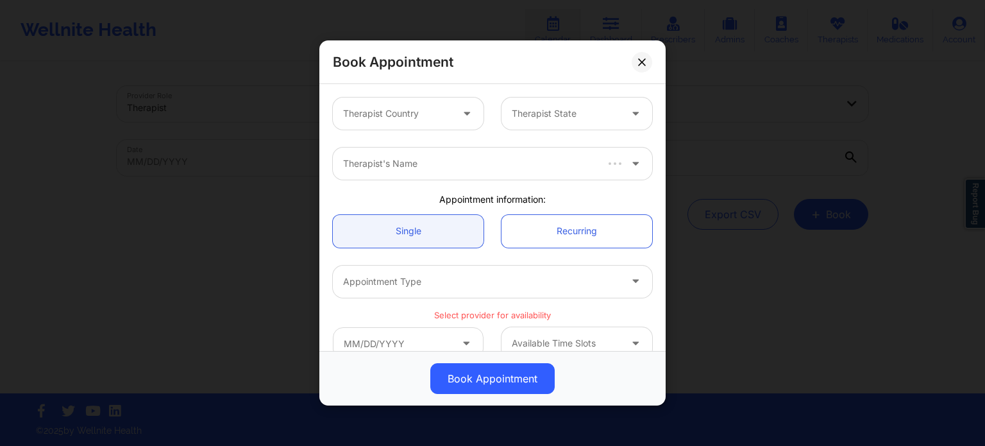
click at [400, 110] on div at bounding box center [397, 113] width 108 height 15
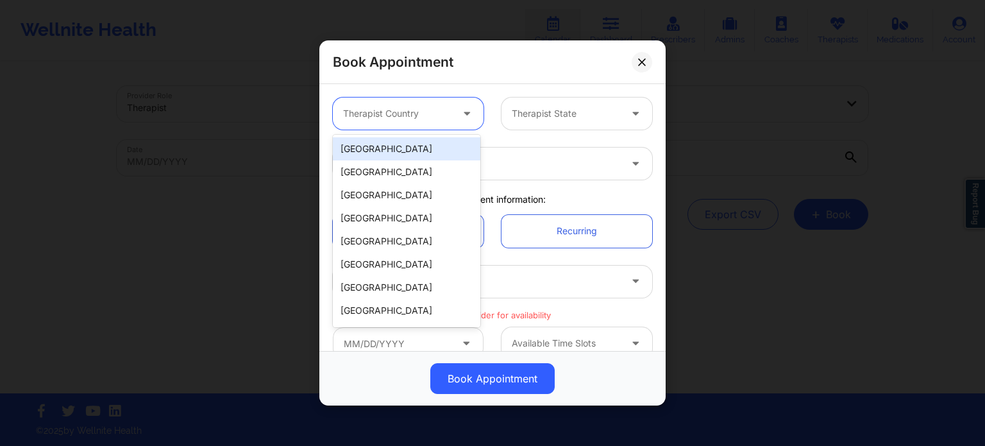
click at [392, 146] on div "[GEOGRAPHIC_DATA]" at bounding box center [407, 148] width 148 height 23
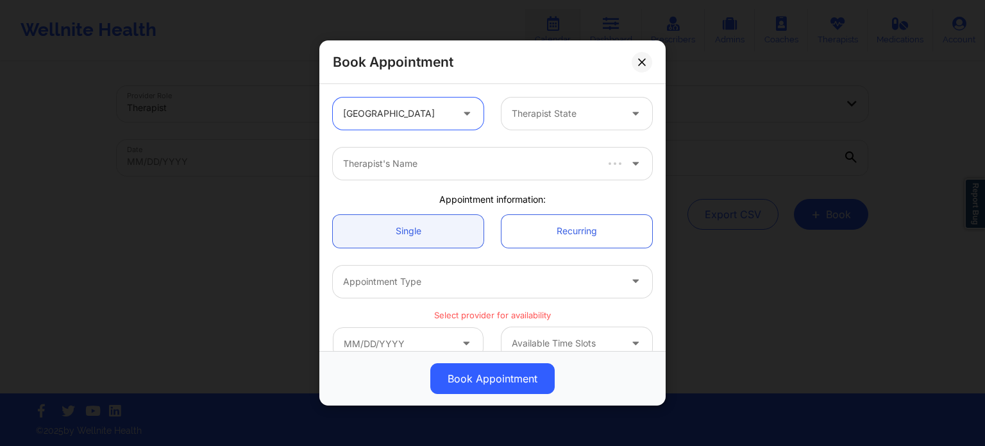
click at [508, 117] on div "Therapist State" at bounding box center [562, 114] width 120 height 32
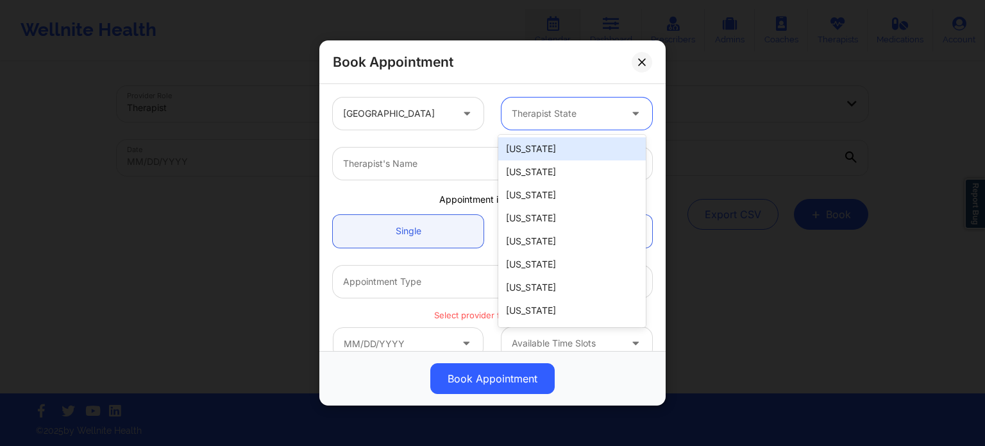
type input "F"
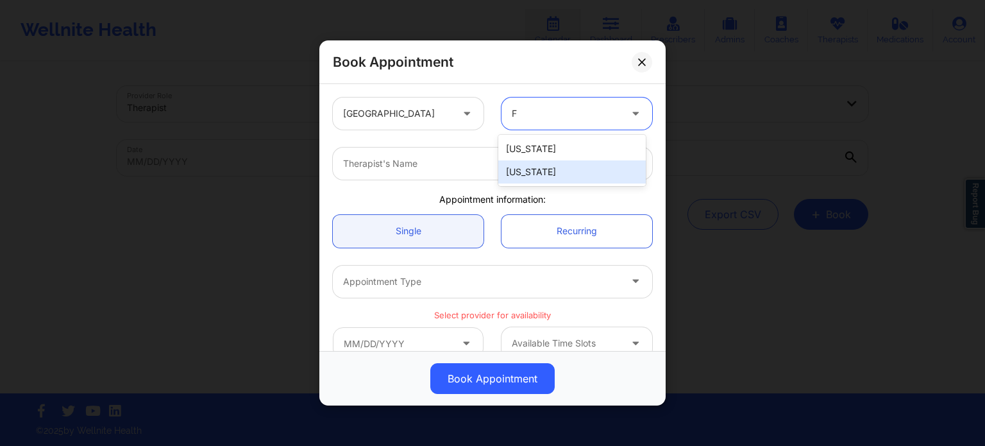
click at [550, 184] on div "[US_STATE] [US_STATE]" at bounding box center [572, 160] width 148 height 51
click at [523, 180] on div "[US_STATE]" at bounding box center [572, 171] width 148 height 23
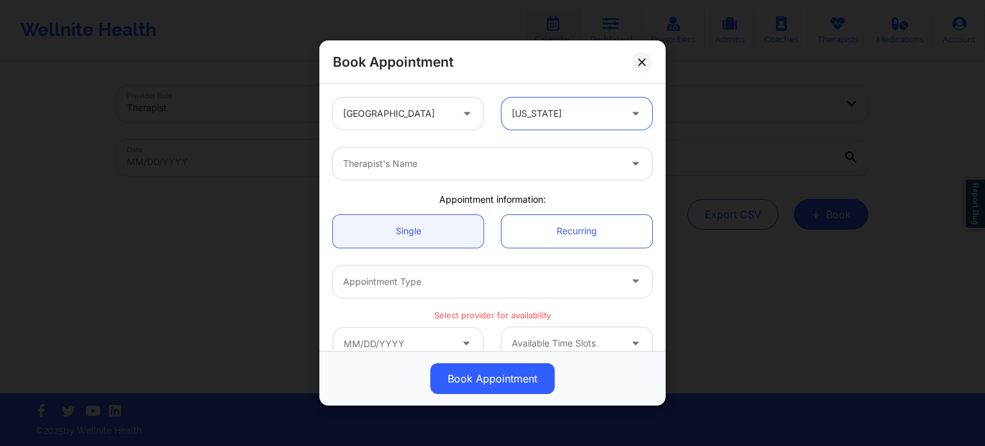
click at [463, 166] on div at bounding box center [481, 163] width 277 height 15
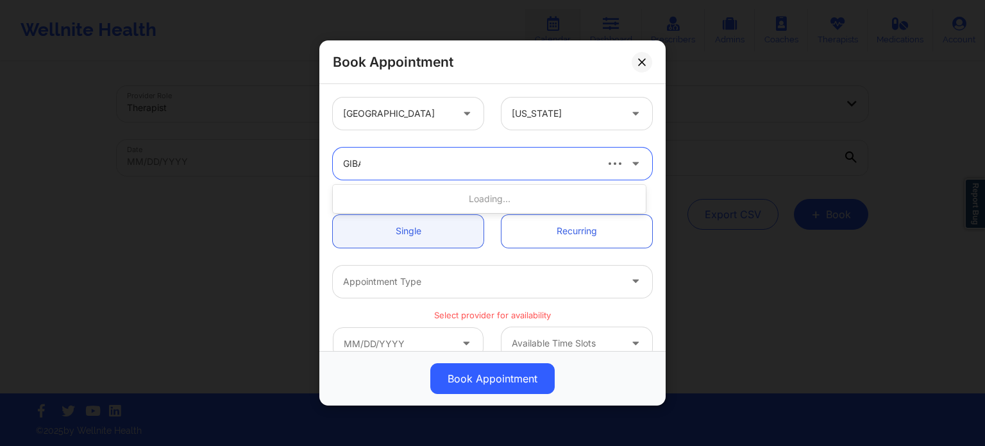
type input "[PERSON_NAME]"
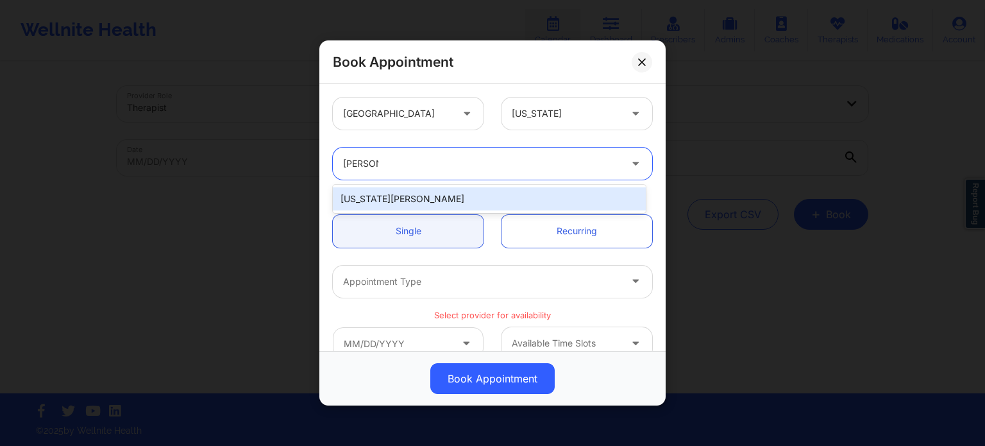
click at [482, 200] on div "[US_STATE][PERSON_NAME]" at bounding box center [489, 198] width 313 height 23
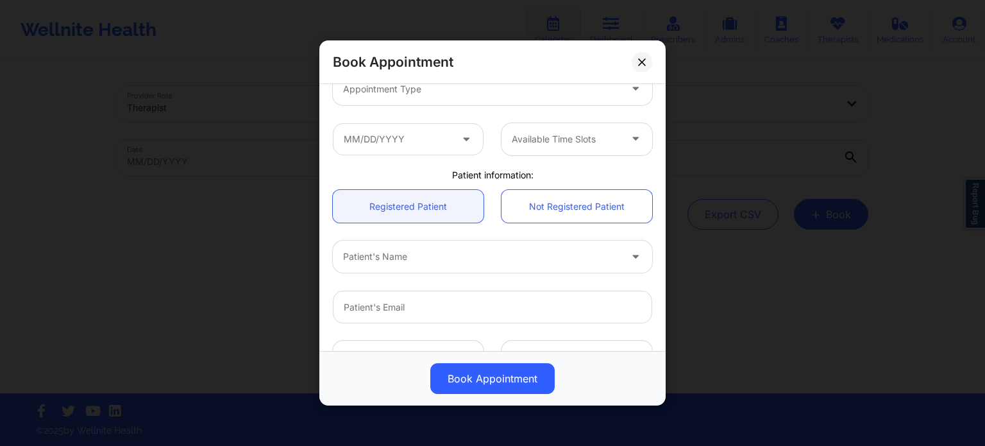
click at [408, 94] on div at bounding box center [481, 88] width 277 height 15
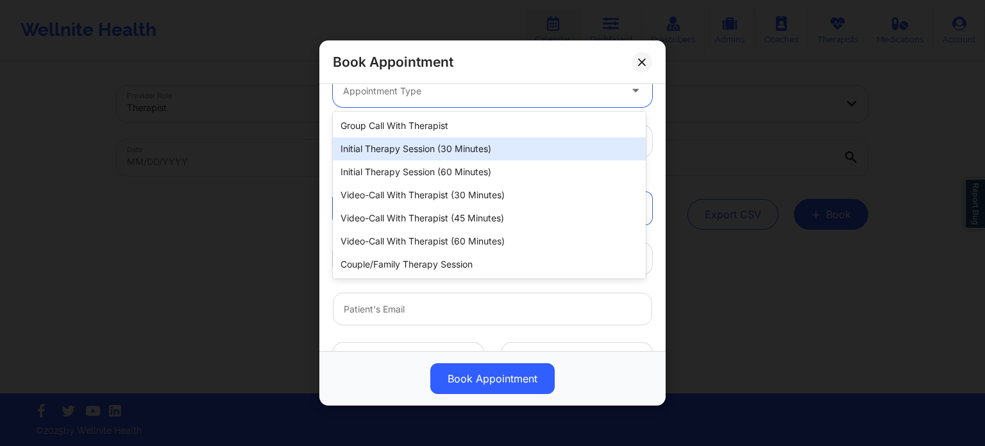
click at [418, 171] on div "Initial Therapy Session (60 minutes)" at bounding box center [489, 171] width 313 height 23
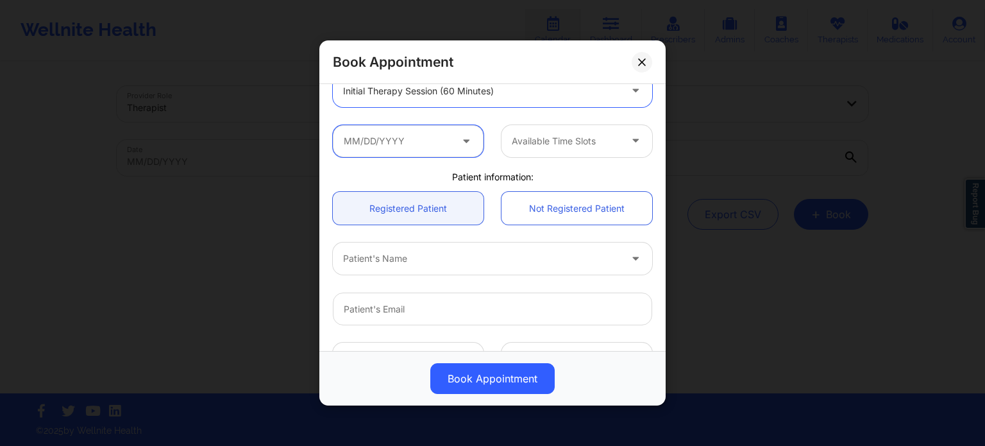
click at [404, 143] on input "text" at bounding box center [408, 141] width 151 height 32
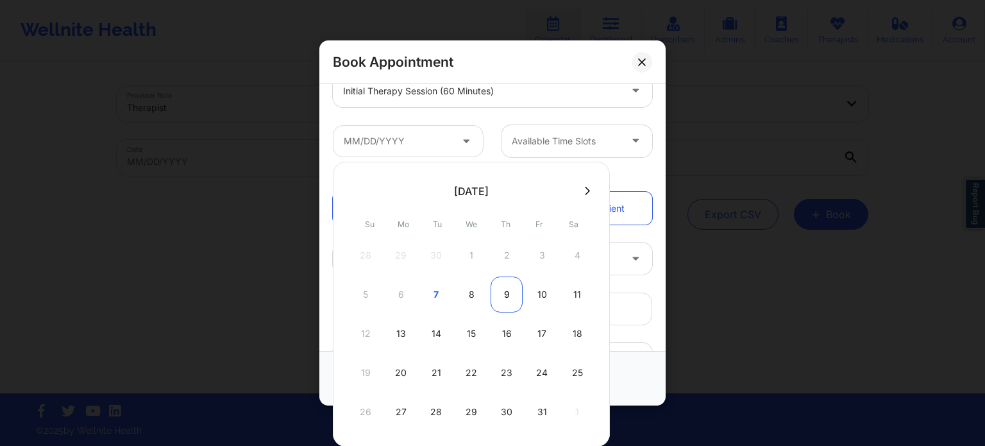
click at [508, 302] on div "9" at bounding box center [507, 294] width 32 height 36
type input "[DATE]"
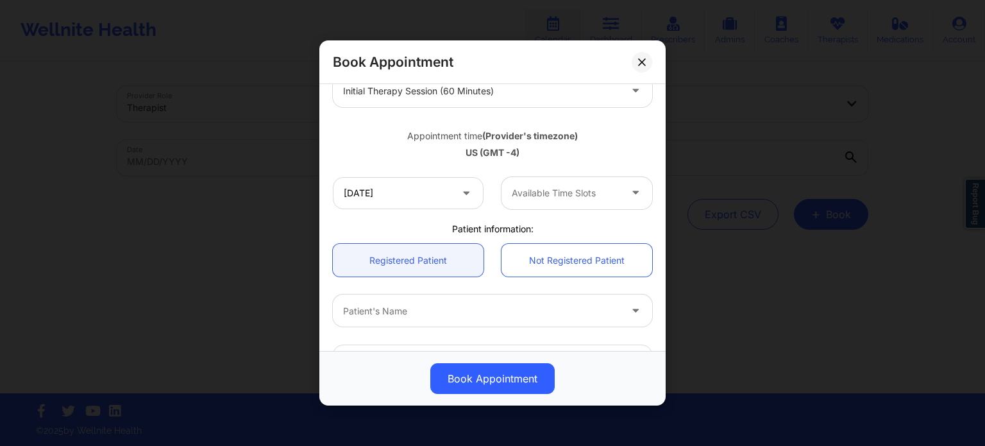
click at [549, 185] on div at bounding box center [566, 192] width 108 height 15
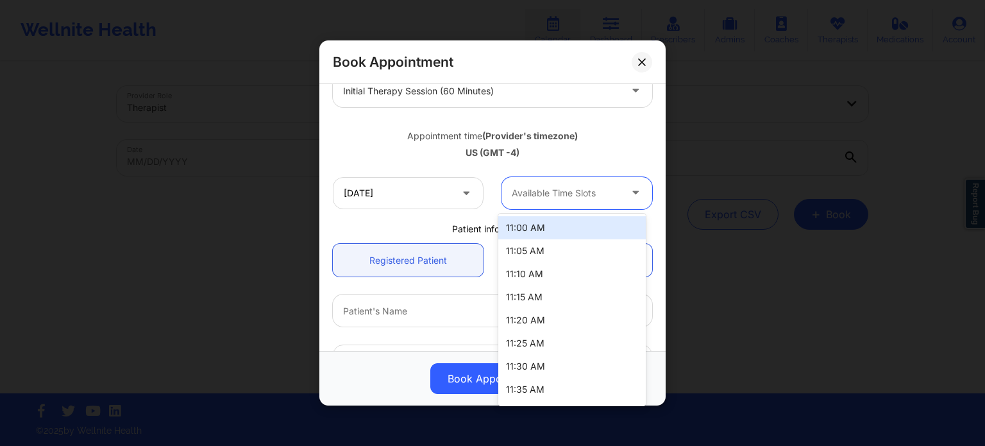
click at [552, 228] on div "11:00 AM" at bounding box center [572, 227] width 148 height 23
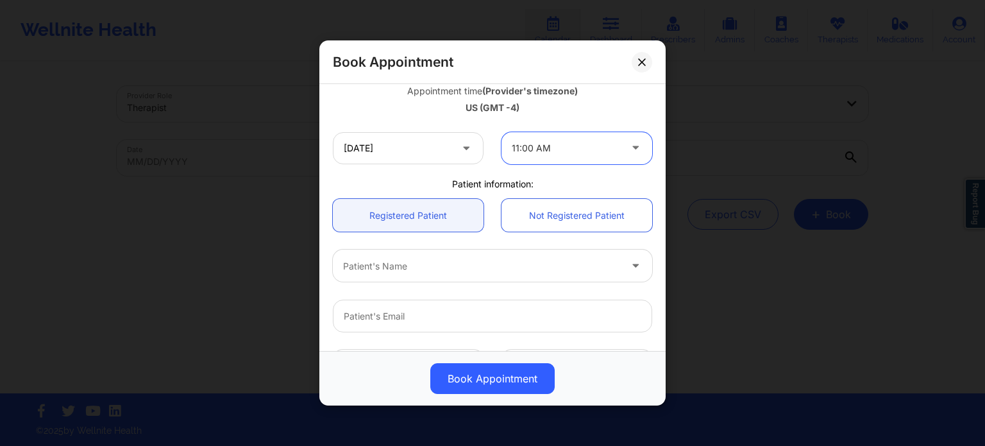
scroll to position [319, 0]
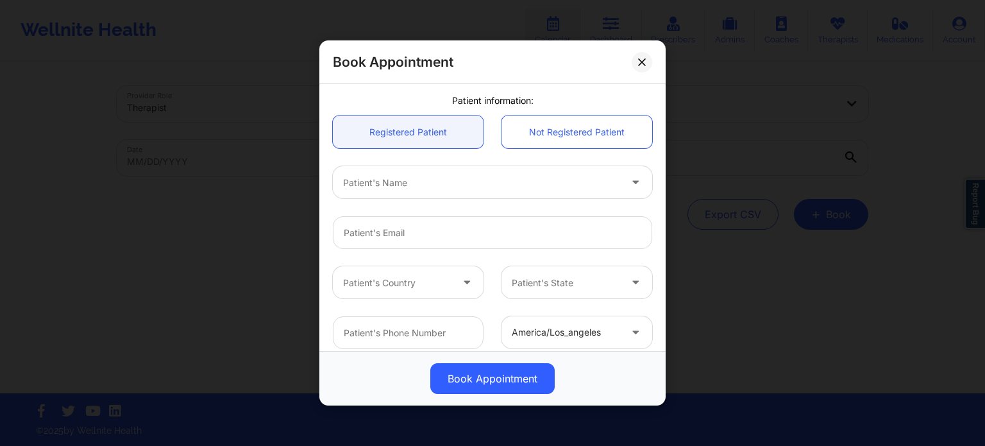
click at [431, 181] on div at bounding box center [481, 182] width 277 height 15
paste input "[EMAIL_ADDRESS][DOMAIN_NAME]"
type input "[EMAIL_ADDRESS][DOMAIN_NAME]"
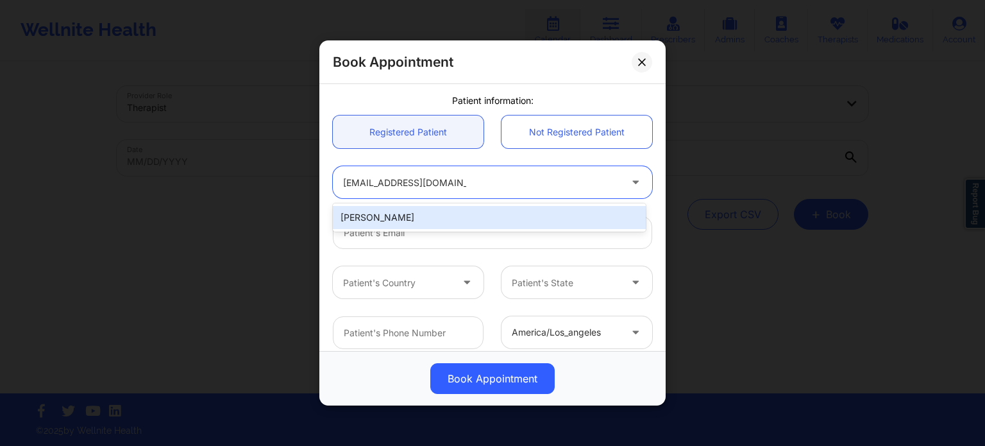
click at [416, 212] on div "[PERSON_NAME]" at bounding box center [489, 217] width 313 height 23
type input "[EMAIL_ADDRESS][DOMAIN_NAME]"
type input "[PHONE_NUMBER]"
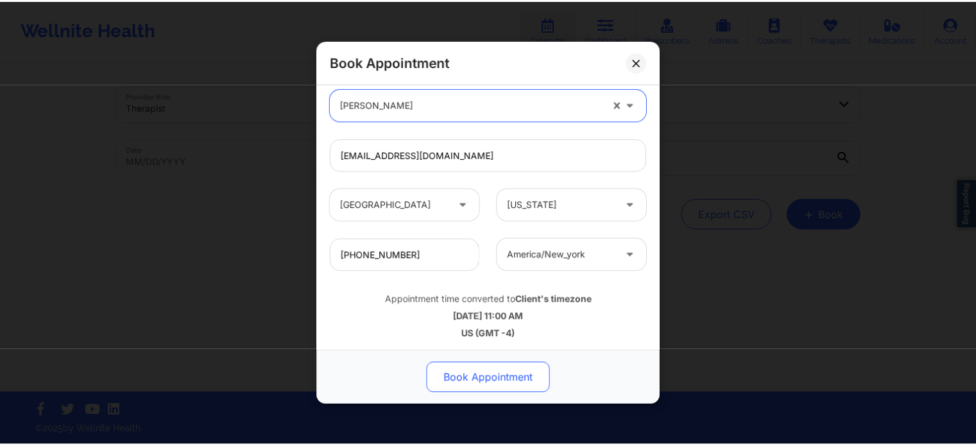
scroll to position [399, 0]
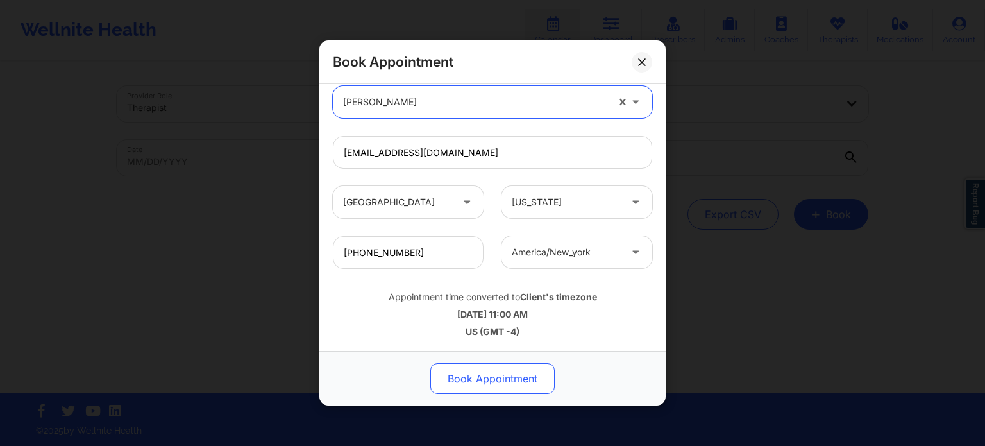
click at [507, 387] on button "Book Appointment" at bounding box center [492, 378] width 124 height 31
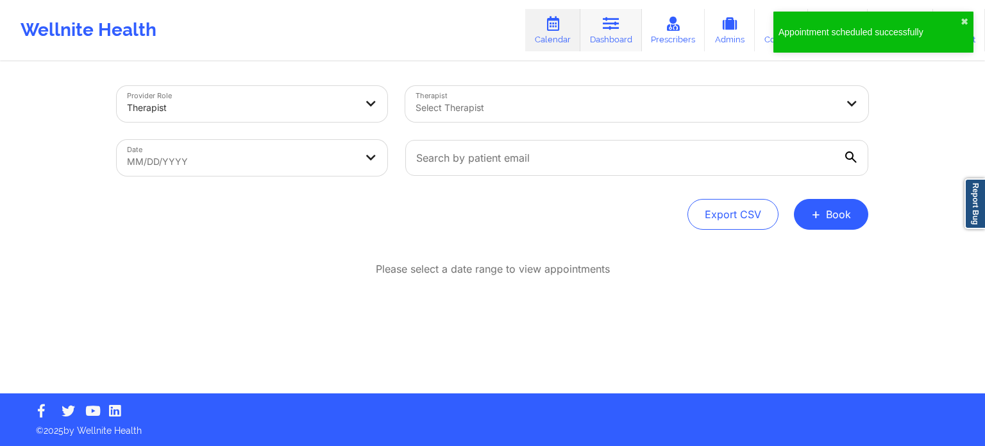
click at [614, 24] on icon at bounding box center [611, 24] width 17 height 14
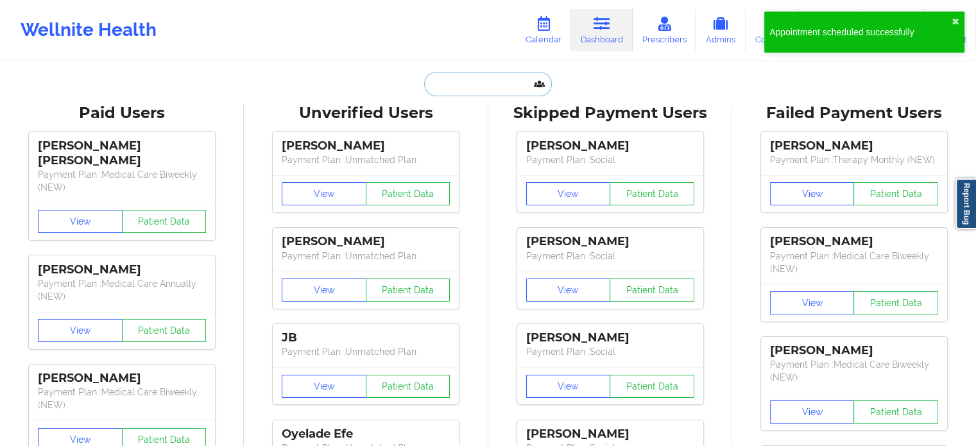
click at [477, 87] on input "text" at bounding box center [487, 84] width 127 height 24
paste input "Let patient IN?—YES Coverage plan type: HMO Effective date: [DATE] TO [DATE] Is…"
type input "Let patient IN?—YES Coverage plan type: HMO Effective date: [DATE] TO [DATE] Is…"
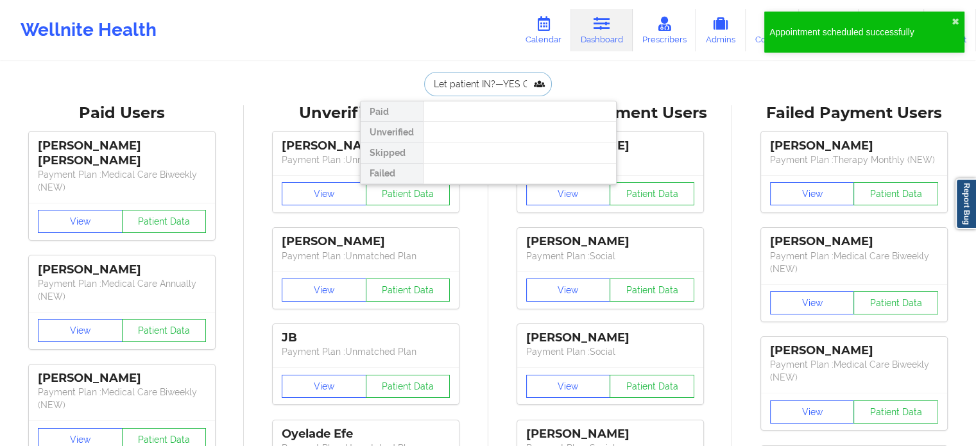
scroll to position [0, 2266]
click at [477, 87] on input "Let patient IN?—YES Coverage plan type: HMO Effective date: [DATE] TO [DATE] Is…" at bounding box center [487, 84] width 127 height 24
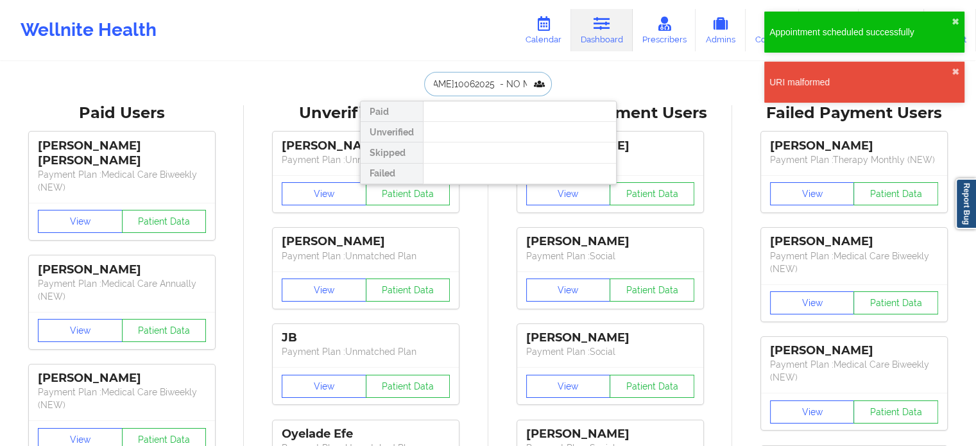
click at [477, 87] on input "Let patient IN?—YES Coverage plan type: HMO Effective date: [DATE] TO [DATE] Is…" at bounding box center [487, 84] width 127 height 24
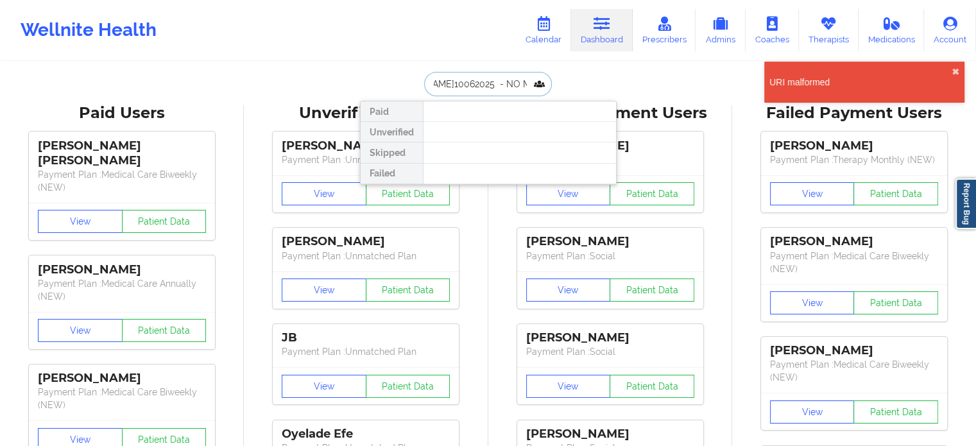
click at [477, 87] on input "Let patient IN?—YES Coverage plan type: HMO Effective date: [DATE] TO [DATE] Is…" at bounding box center [487, 84] width 127 height 24
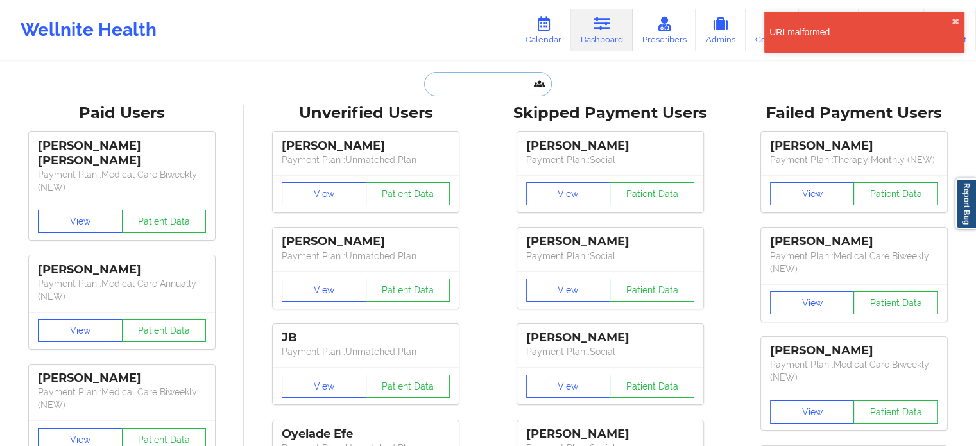
click at [497, 72] on input "text" at bounding box center [487, 84] width 127 height 24
paste input "[EMAIL_ADDRESS][DOMAIN_NAME]"
type input "[EMAIL_ADDRESS][DOMAIN_NAME]"
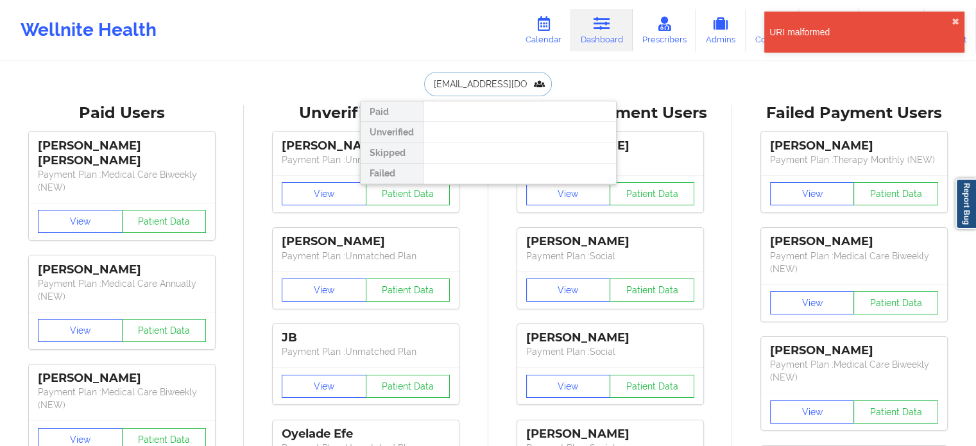
scroll to position [0, 12]
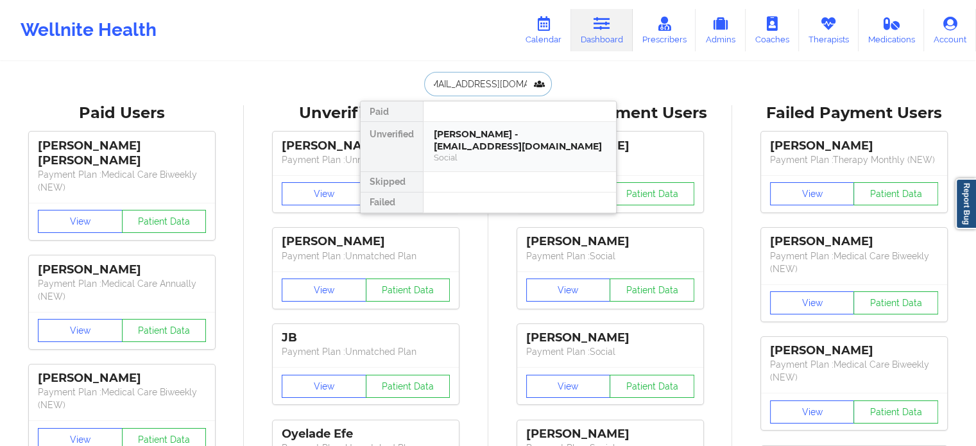
click at [496, 148] on div "[PERSON_NAME] - [EMAIL_ADDRESS][DOMAIN_NAME]" at bounding box center [520, 140] width 172 height 24
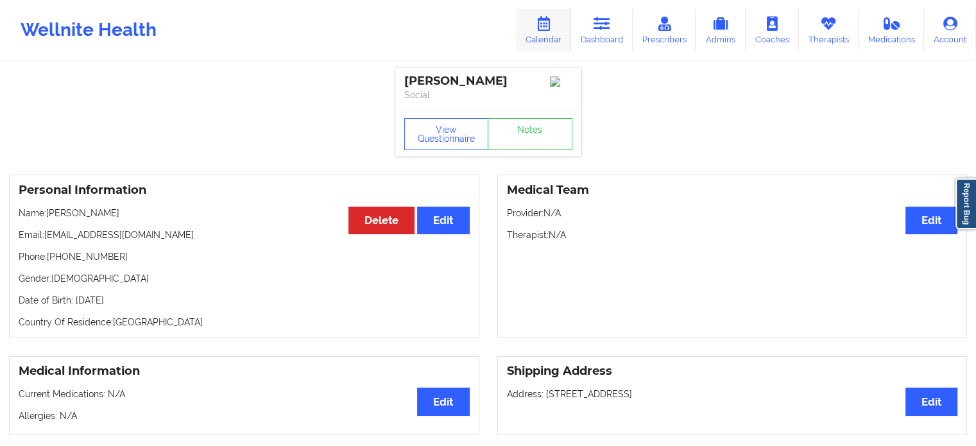
click at [554, 32] on link "Calendar" at bounding box center [543, 30] width 55 height 42
